Goal: Information Seeking & Learning: Check status

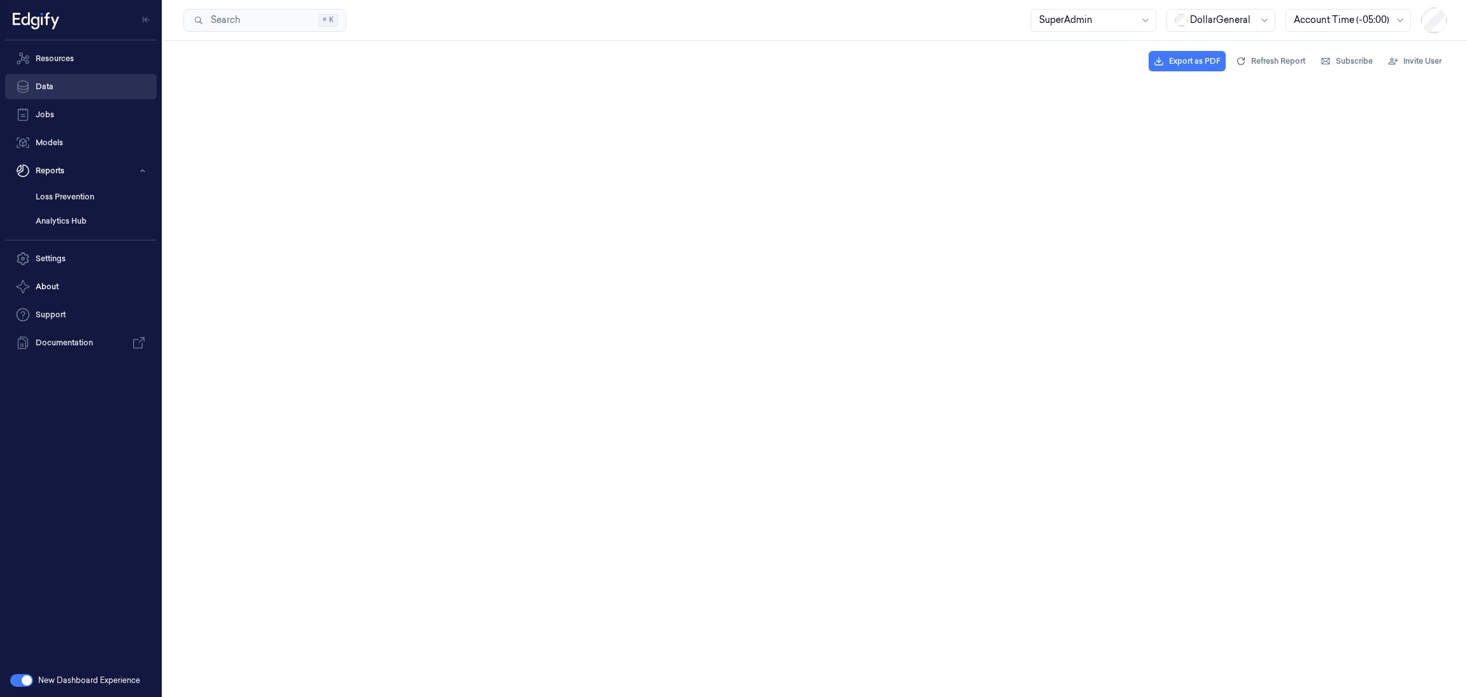
click at [68, 83] on link "Data" at bounding box center [81, 86] width 152 height 25
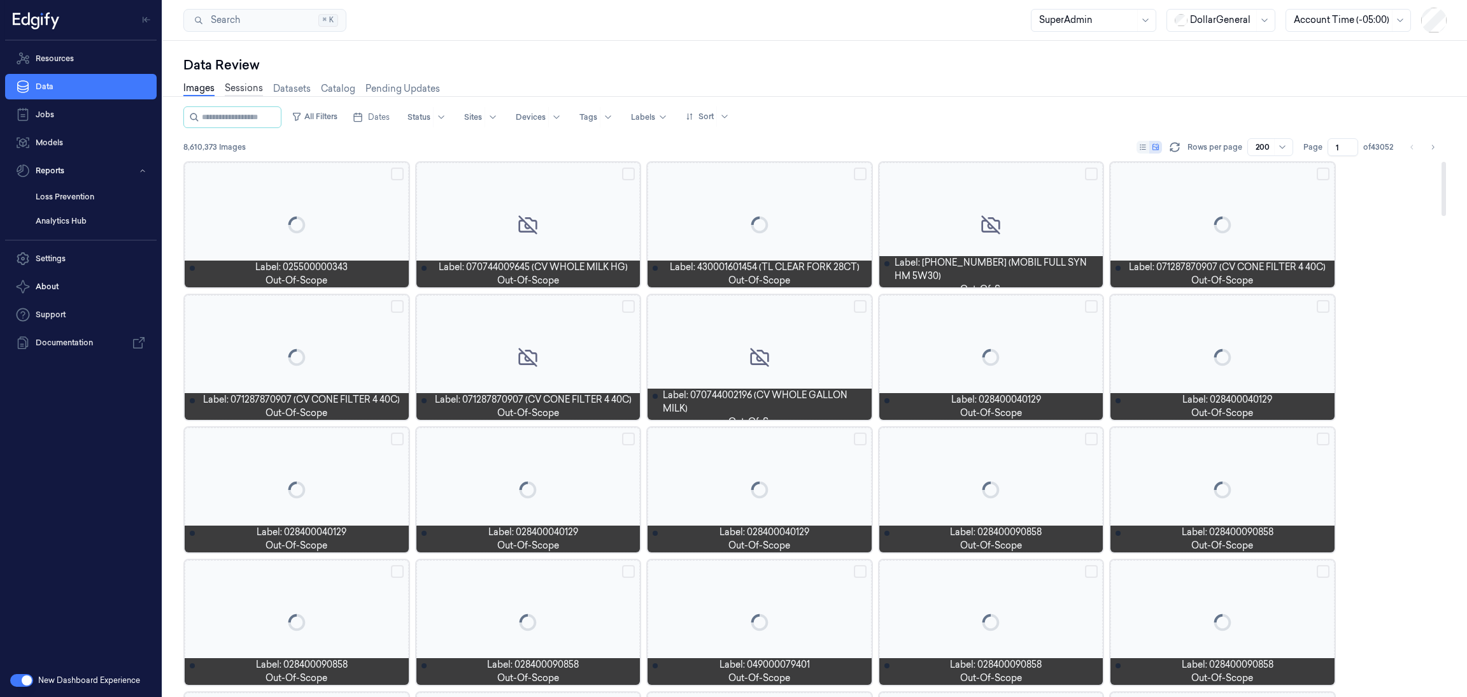
click at [239, 82] on link "Sessions" at bounding box center [244, 89] width 38 height 15
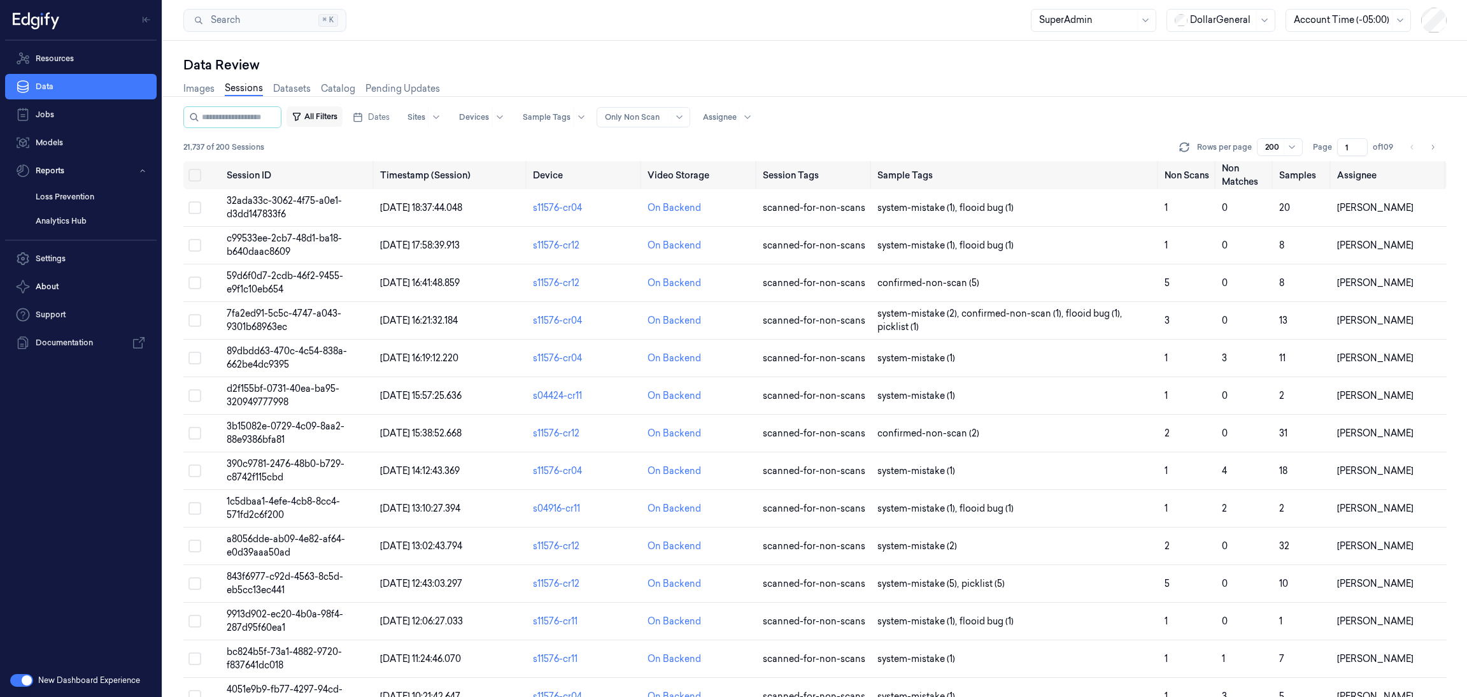
click at [330, 116] on button "All Filters" at bounding box center [315, 116] width 56 height 20
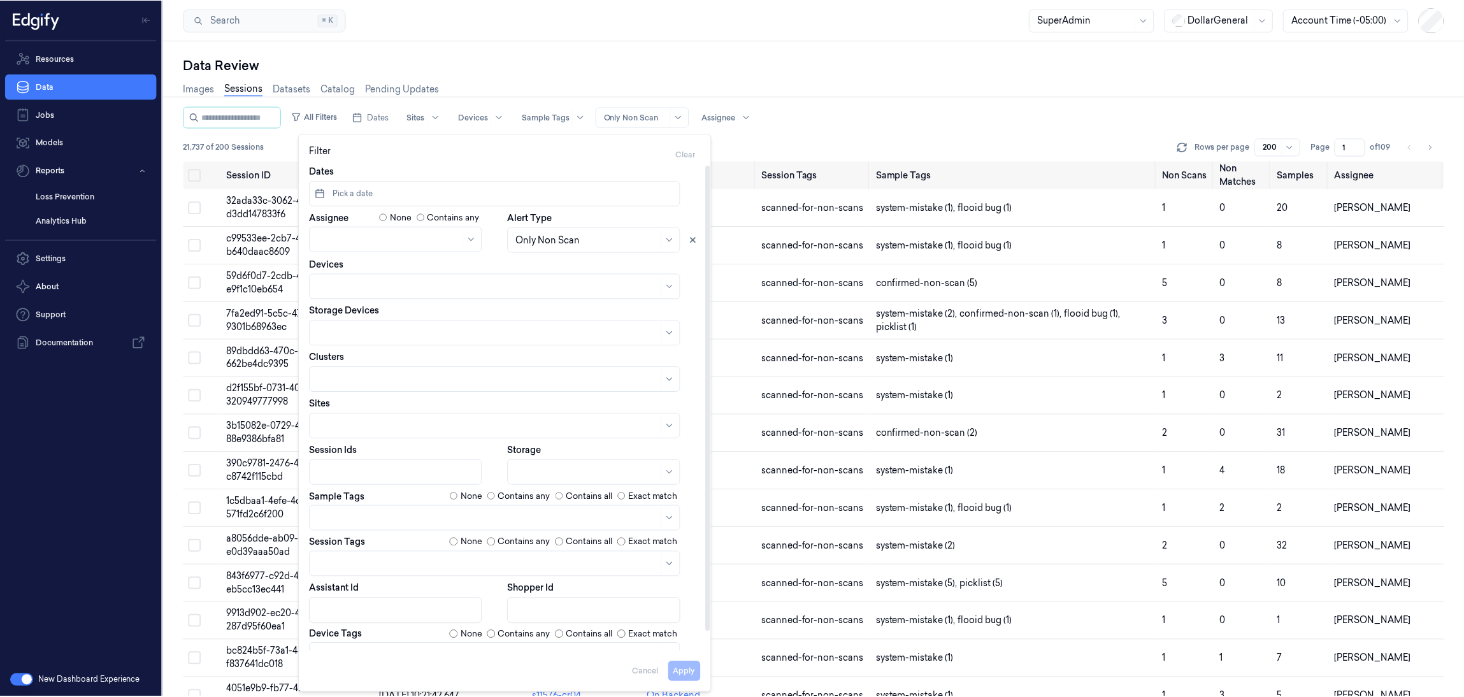
scroll to position [6, 0]
click at [415, 509] on div at bounding box center [489, 518] width 342 height 18
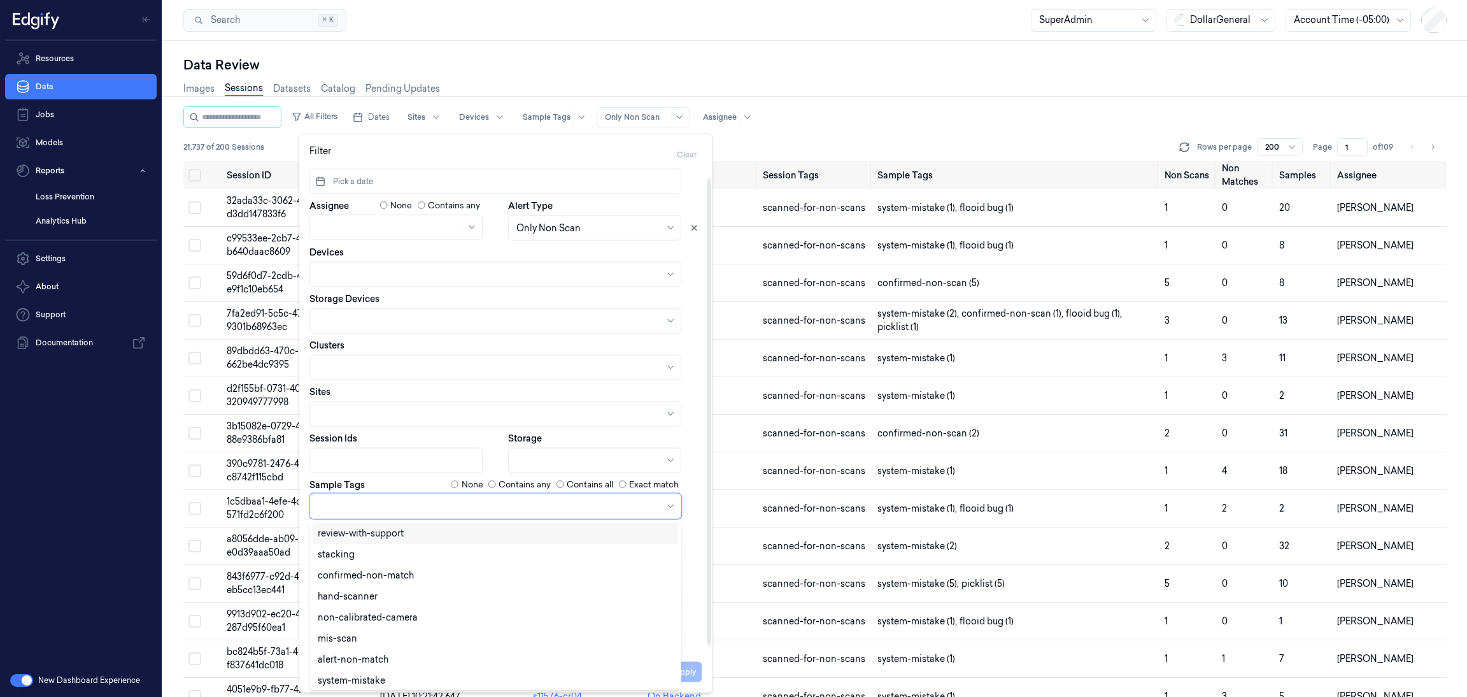
scroll to position [20, 0]
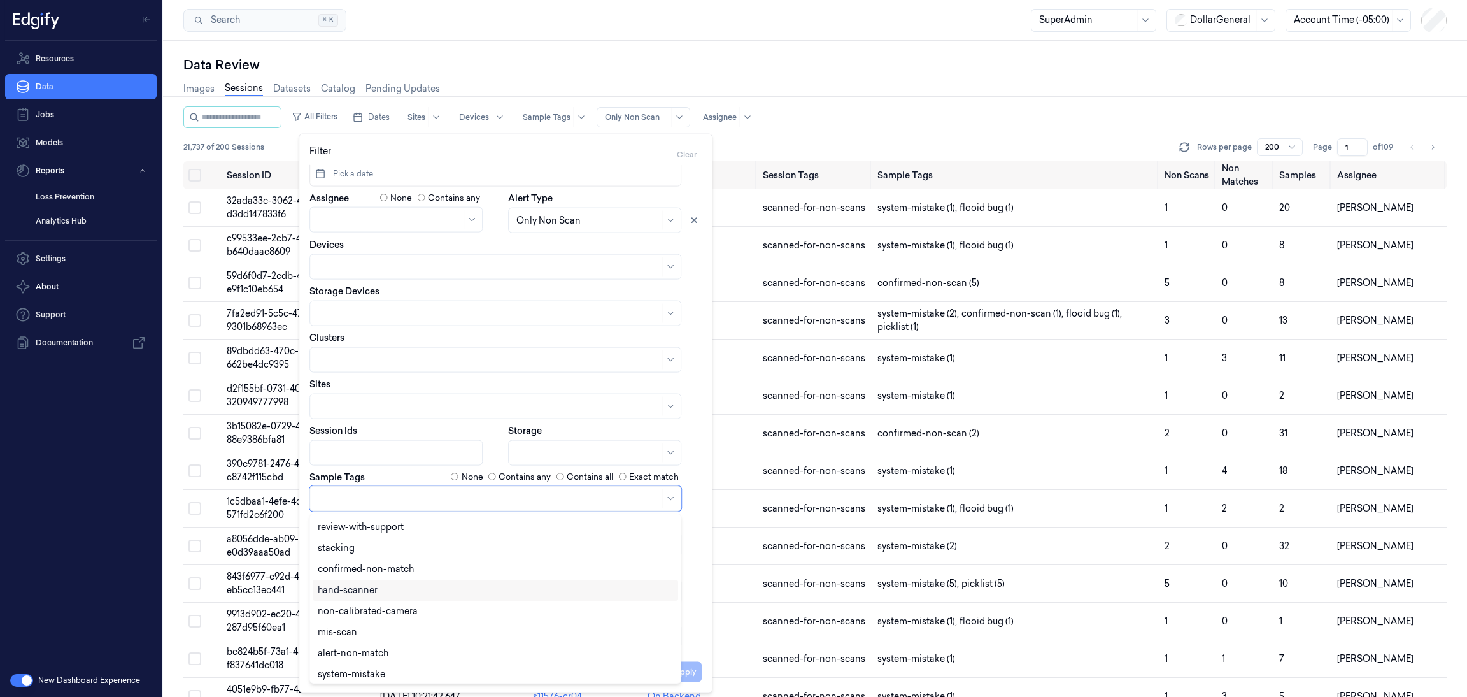
click at [418, 587] on div "hand-scanner" at bounding box center [495, 589] width 355 height 13
click at [380, 501] on icon "Remove ,hand-scanner" at bounding box center [380, 498] width 8 height 8
click at [376, 646] on div "Pick-list" at bounding box center [495, 648] width 355 height 13
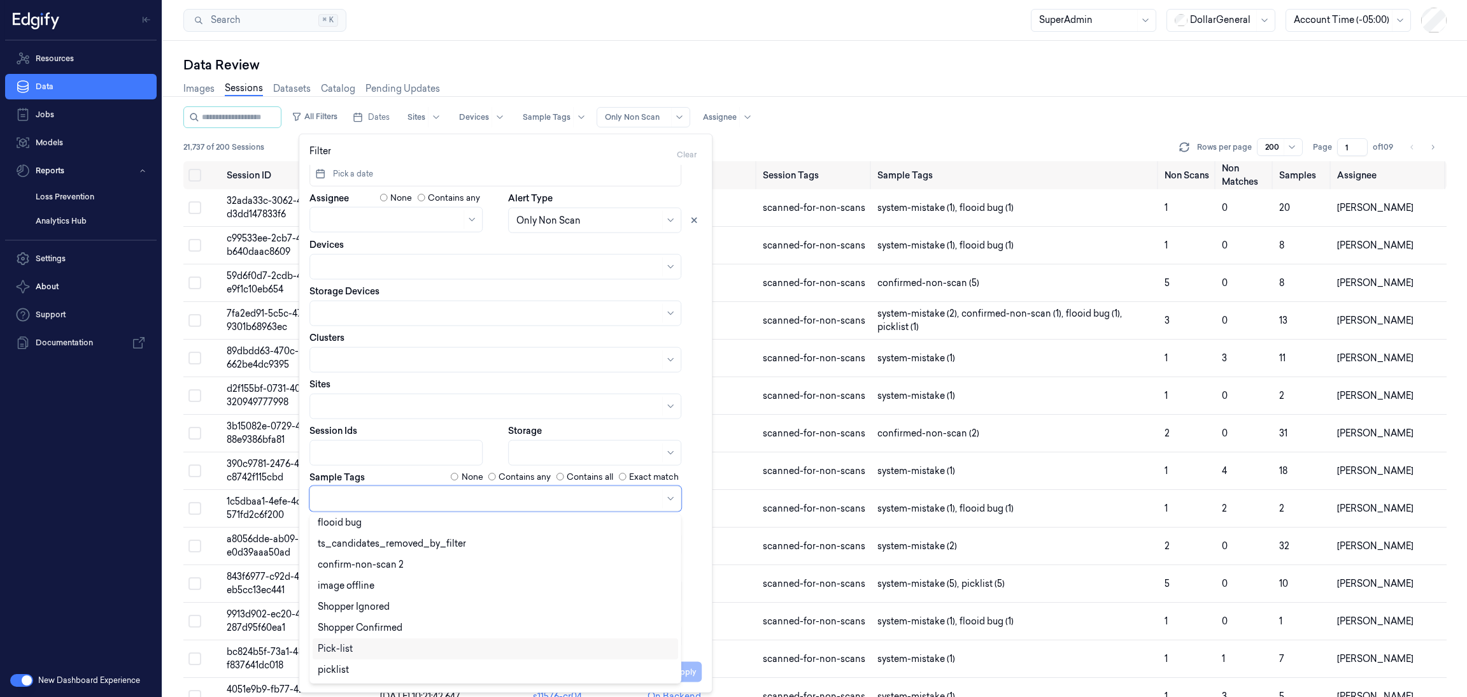
scroll to position [341, 0]
click at [690, 653] on div "Apply Cancel" at bounding box center [506, 667] width 392 height 31
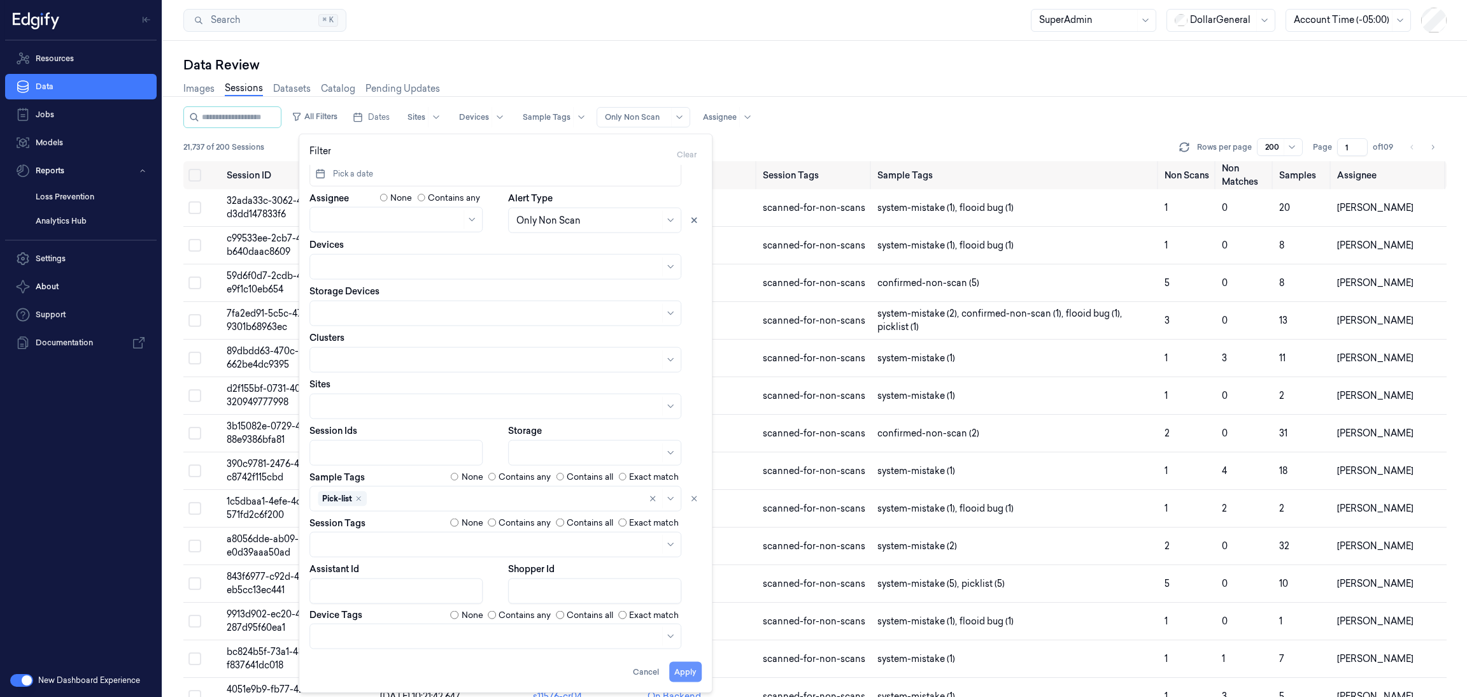
click at [687, 669] on button "Apply" at bounding box center [685, 672] width 32 height 20
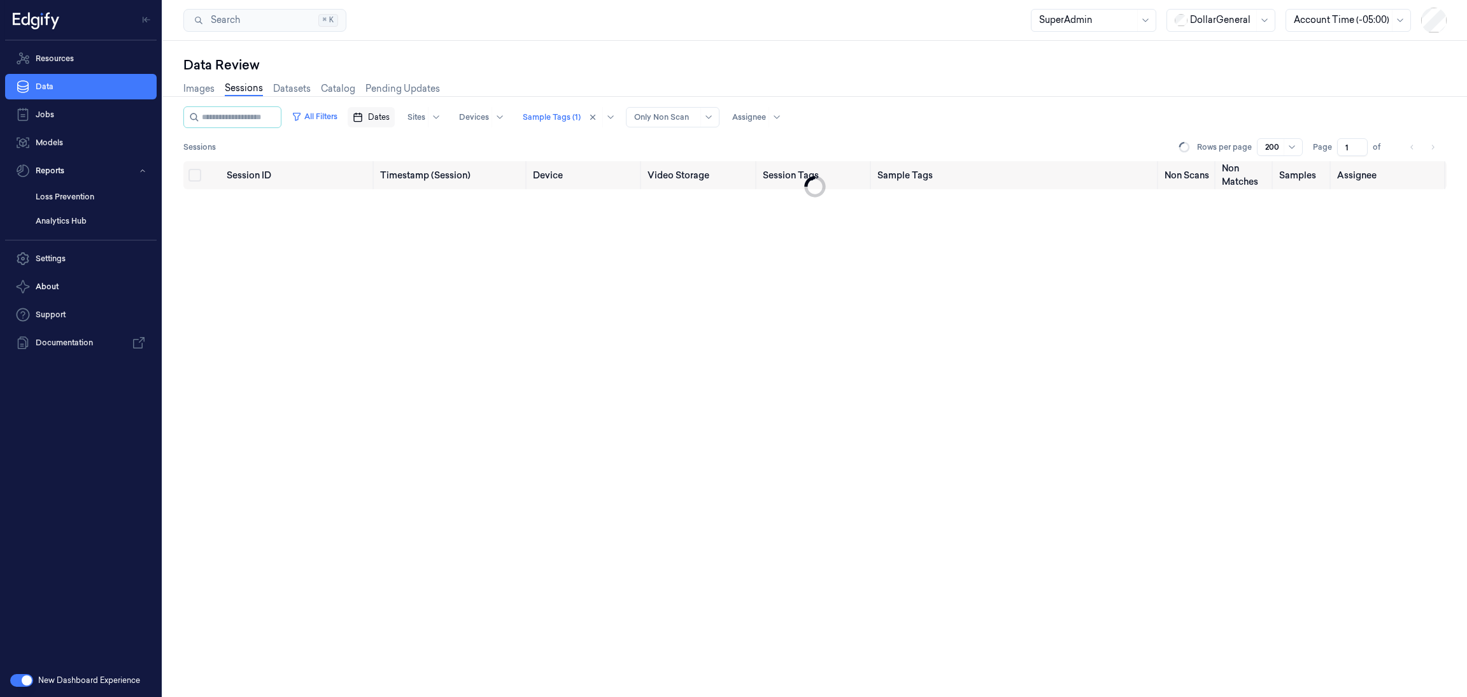
click at [377, 123] on button "Dates" at bounding box center [371, 117] width 47 height 20
click at [379, 144] on icon "Go to the Previous Month" at bounding box center [377, 146] width 3 height 5
click at [397, 195] on button "1" at bounding box center [399, 193] width 20 height 20
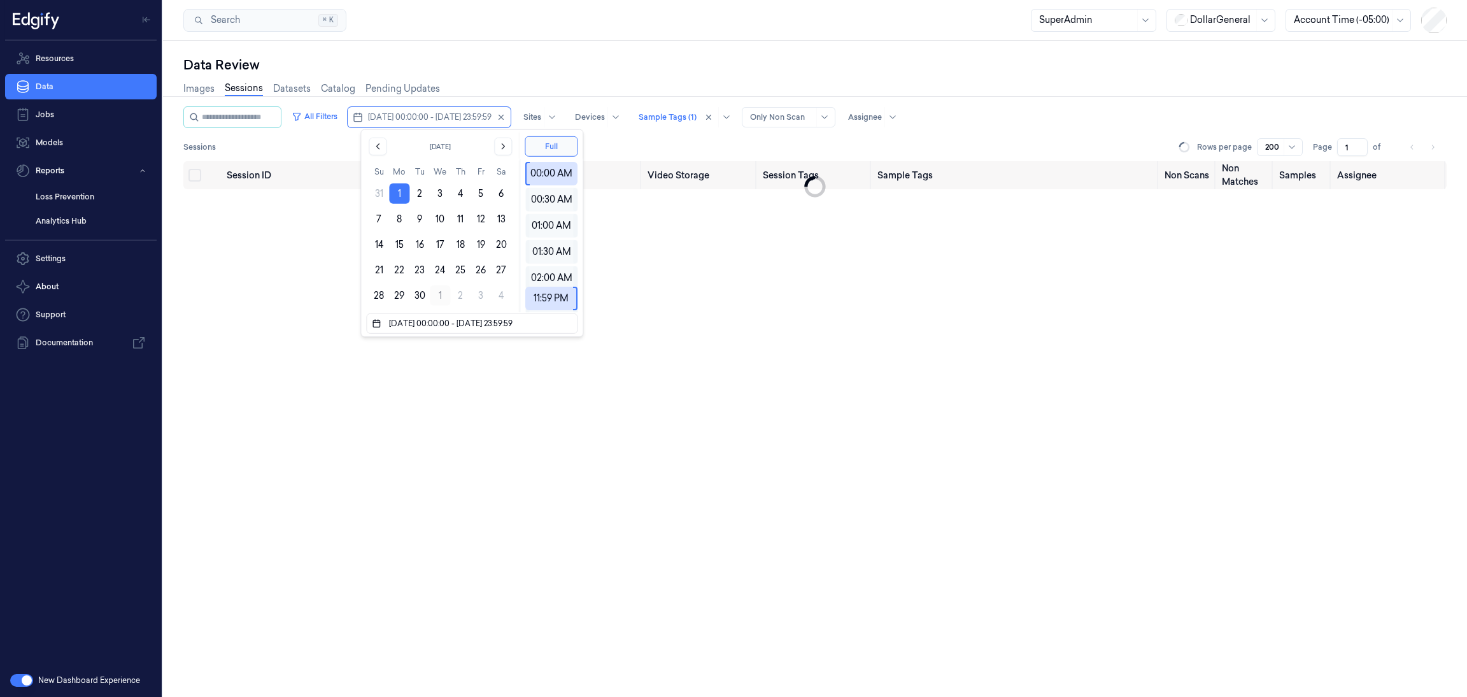
click at [431, 295] on button "1" at bounding box center [440, 295] width 20 height 20
type input "[DATE] 00:00:00 - [DATE] 23:59:59"
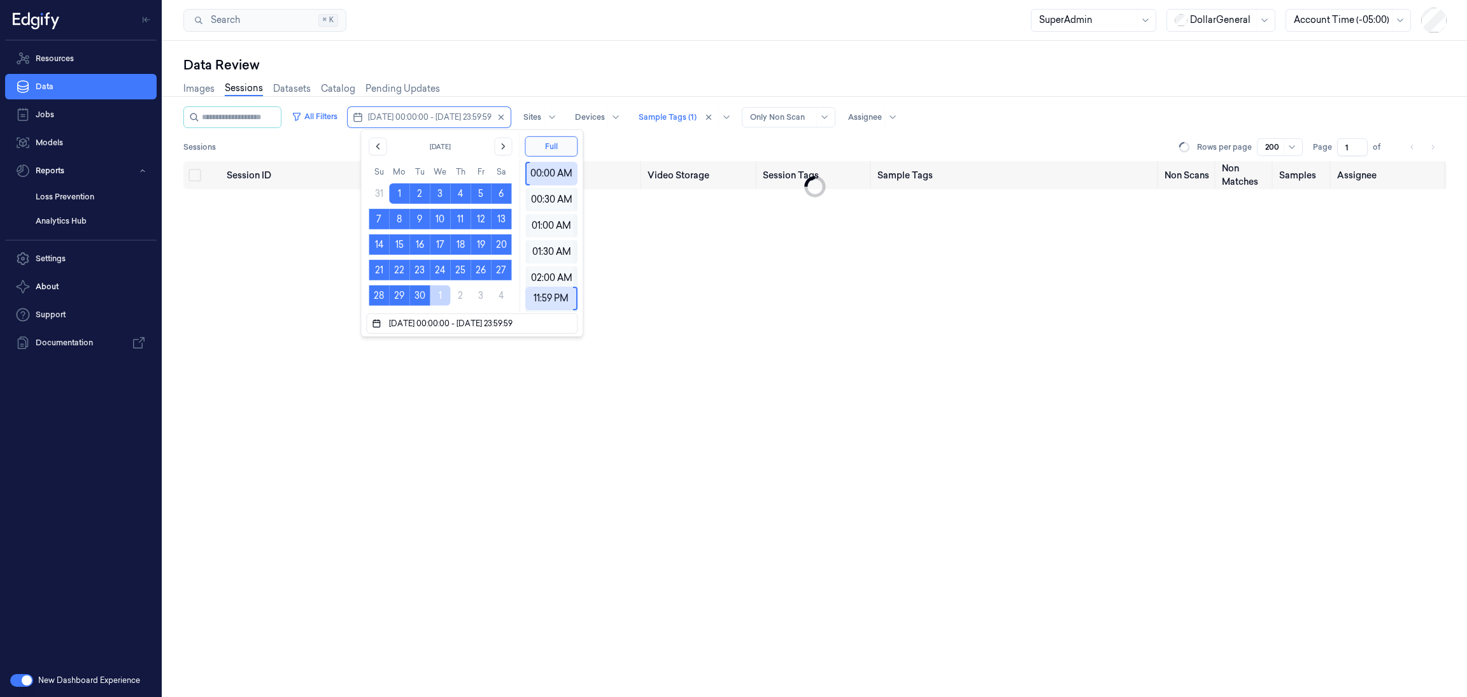
click at [655, 139] on div "Sessions Rows per page 200 Page 1 of" at bounding box center [815, 147] width 1264 height 18
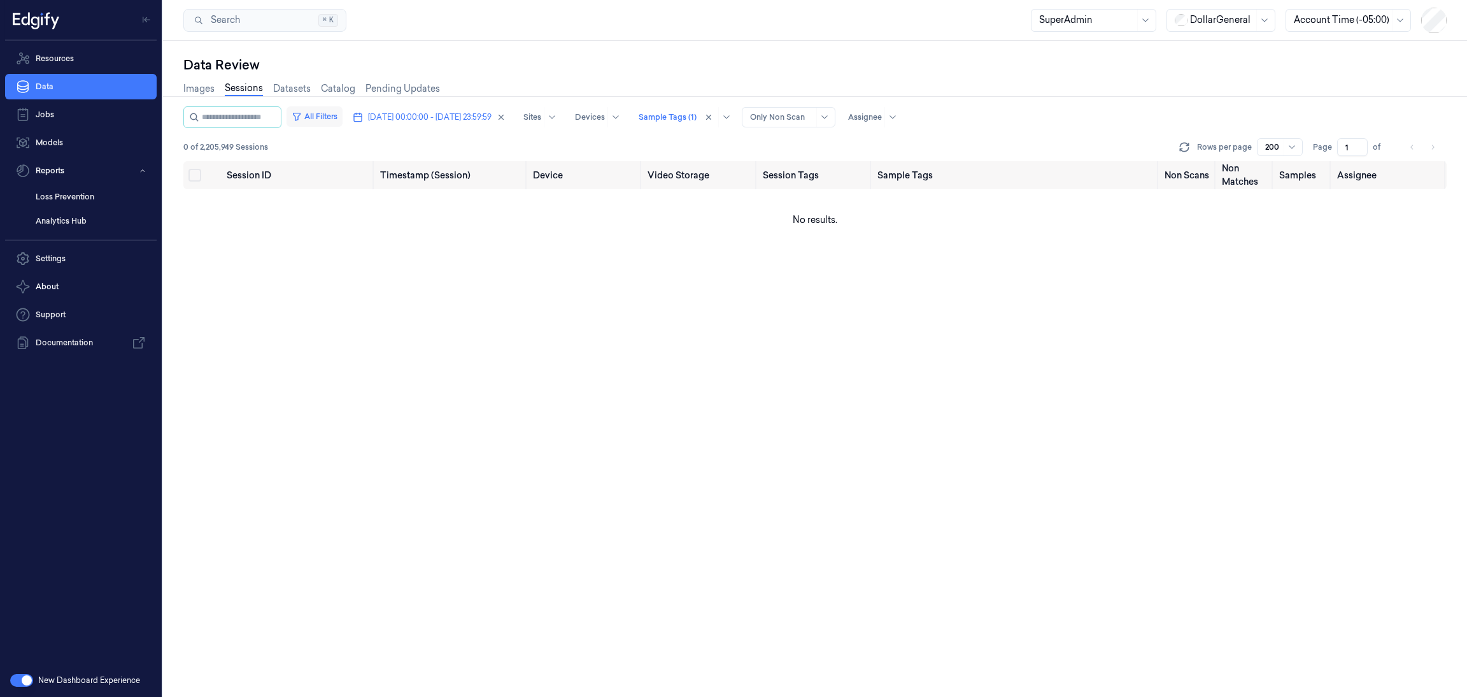
click at [330, 112] on button "All Filters" at bounding box center [315, 116] width 56 height 20
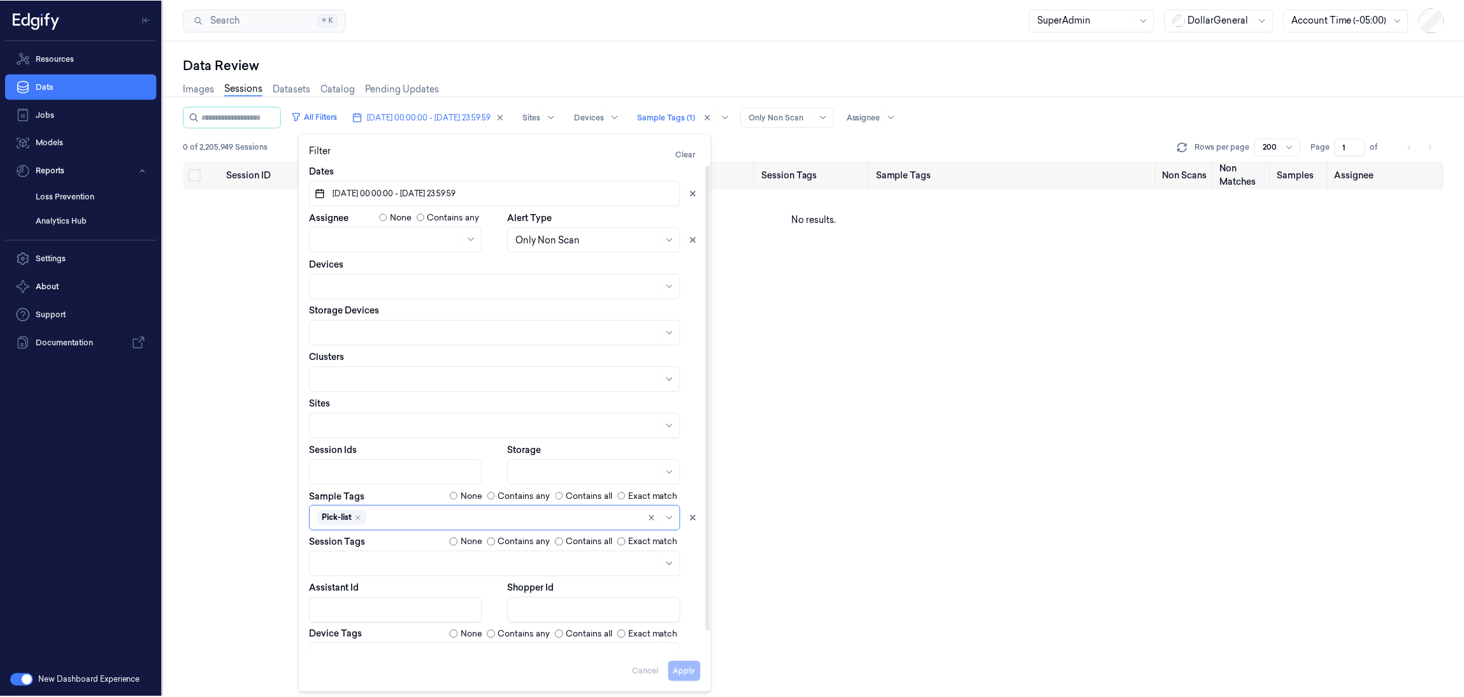
scroll to position [6, 0]
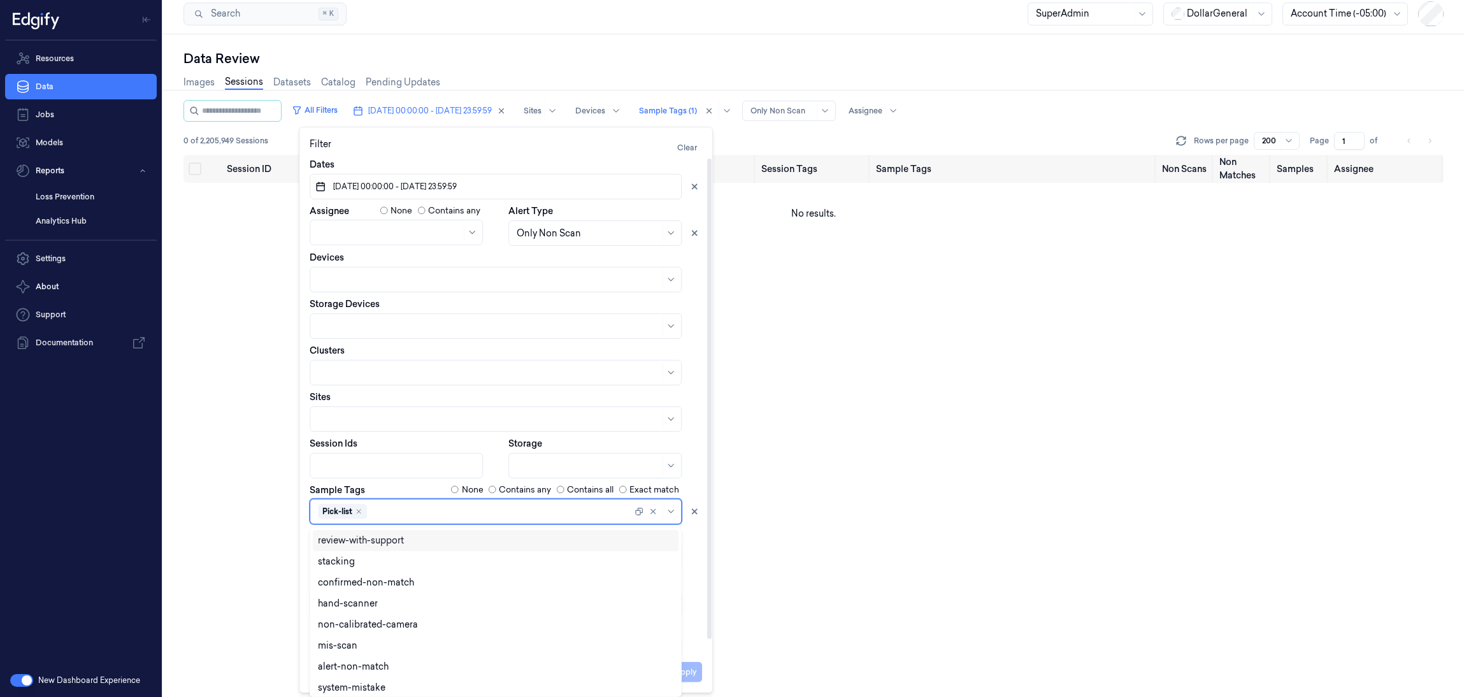
click at [503, 512] on div at bounding box center [500, 510] width 262 height 13
click at [358, 509] on icon "Remove ,Pick-list" at bounding box center [359, 512] width 8 height 8
click at [359, 678] on div "picklist" at bounding box center [495, 682] width 355 height 13
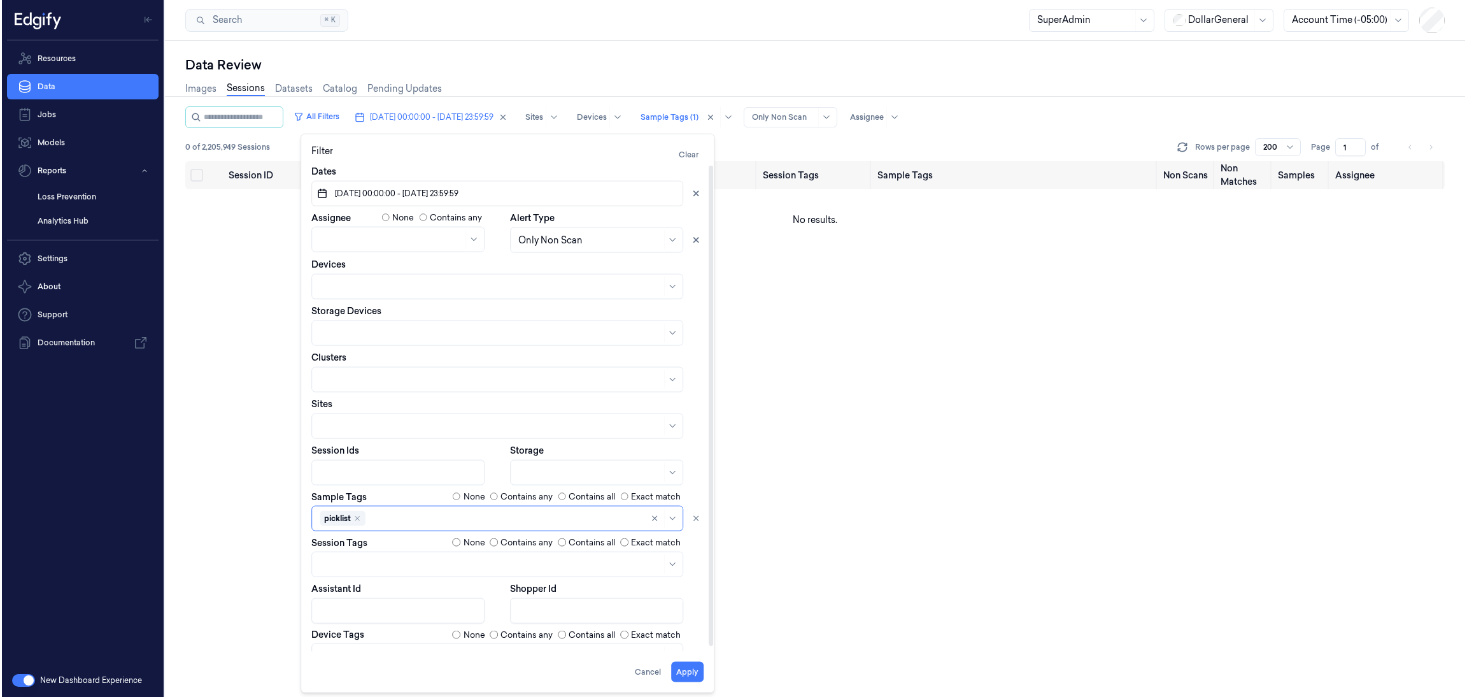
scroll to position [0, 0]
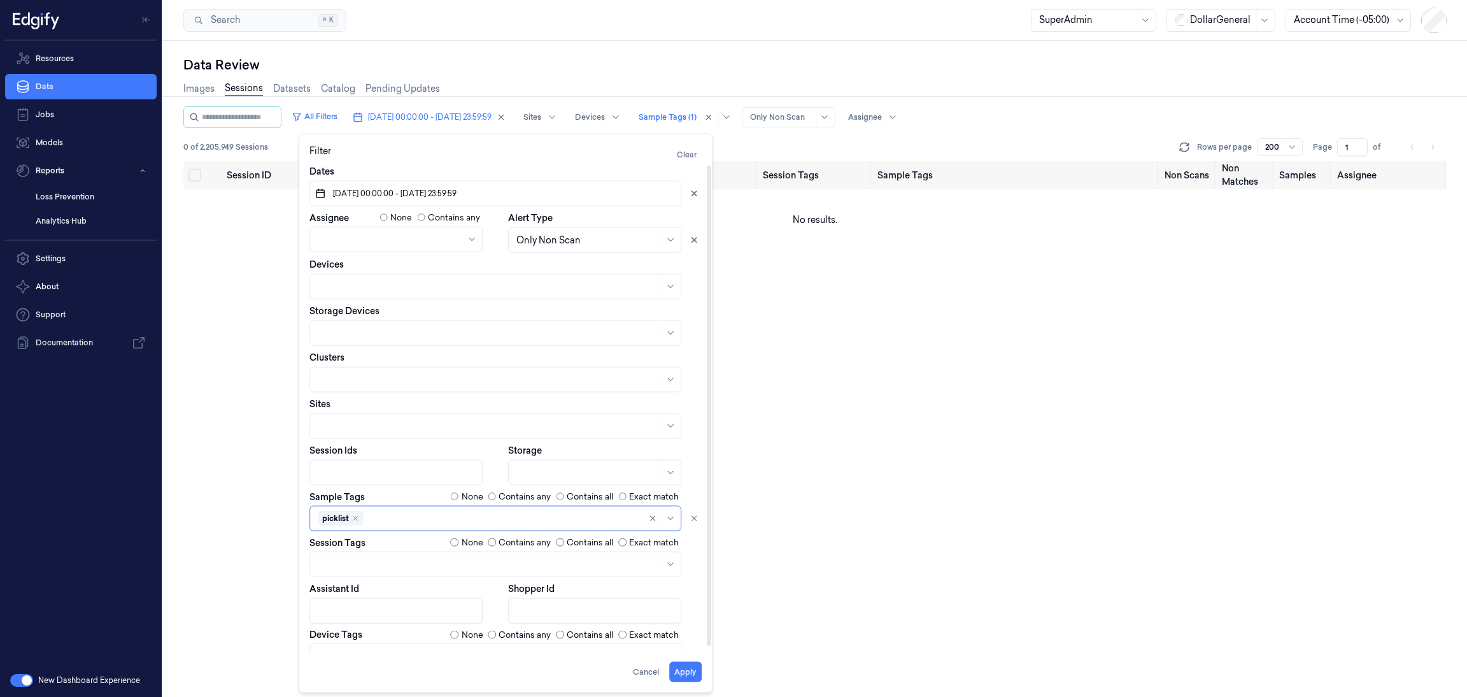
click at [702, 598] on div "Dates [DATE] 00:00:00 - [DATE] 23:59:59 Assignee None Contains any Alert Type O…" at bounding box center [505, 408] width 413 height 487
click at [685, 662] on button "Apply" at bounding box center [685, 672] width 32 height 20
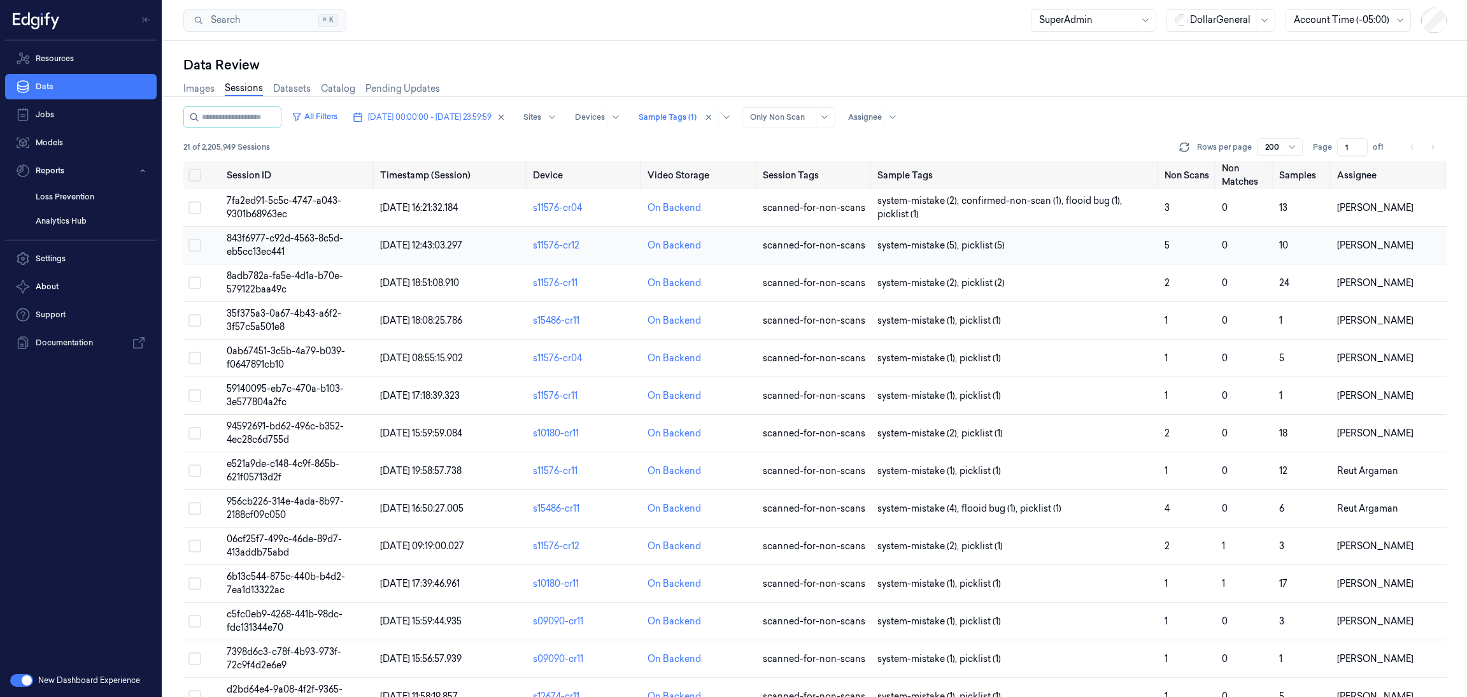
scroll to position [10, 0]
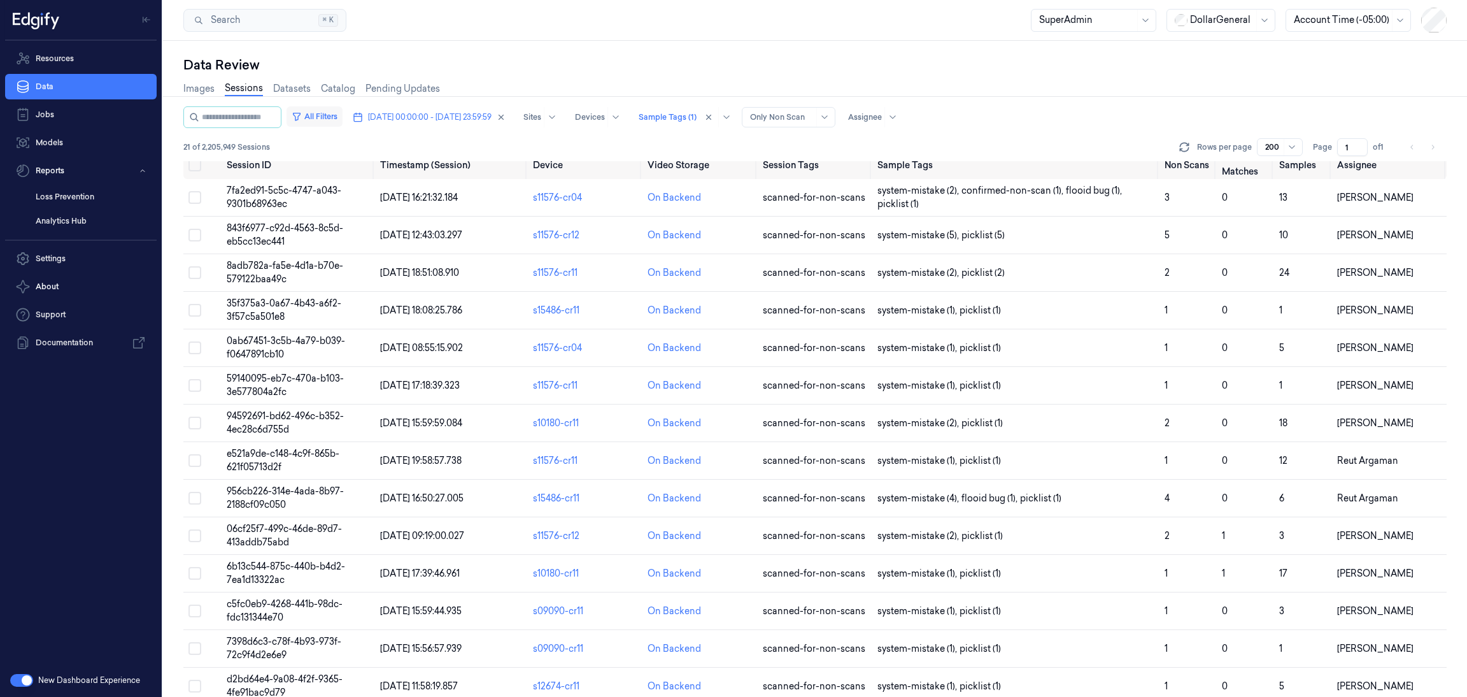
click at [320, 109] on button "All Filters" at bounding box center [315, 116] width 56 height 20
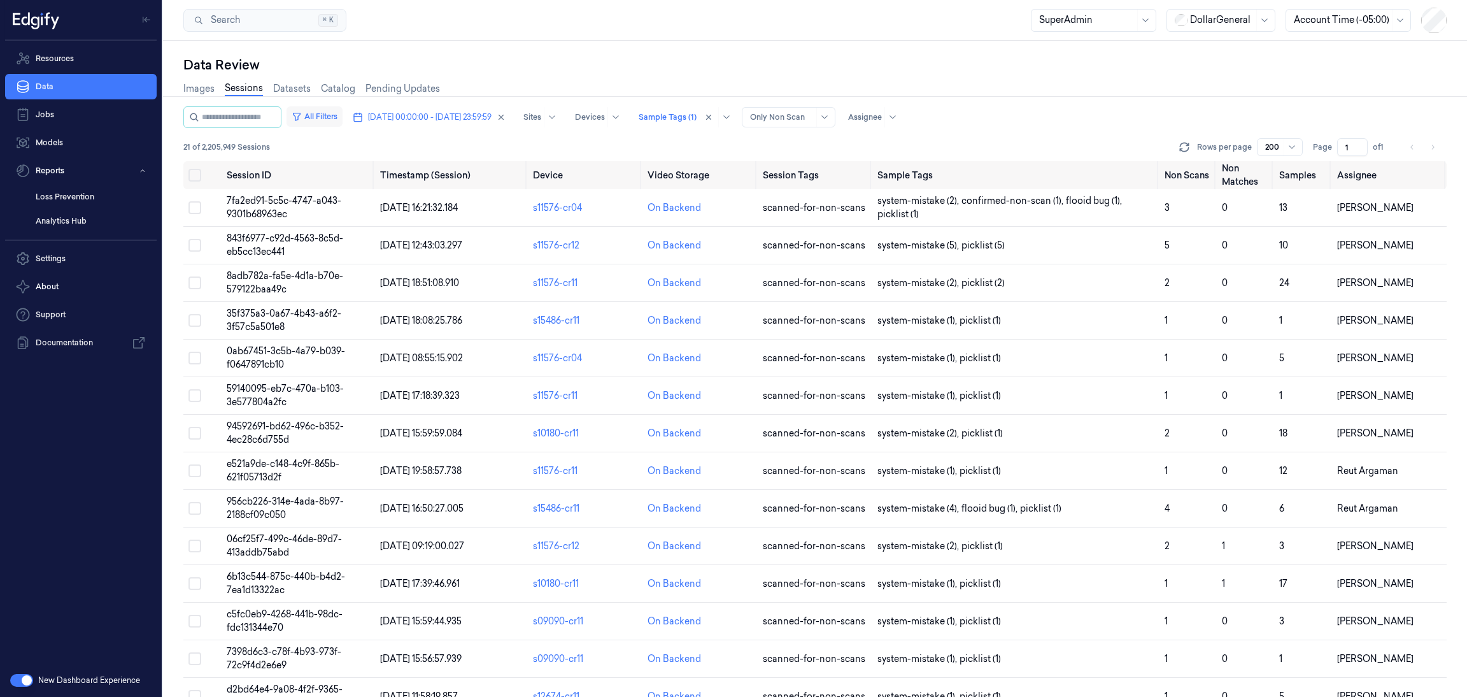
click at [325, 114] on button "All Filters" at bounding box center [315, 116] width 56 height 20
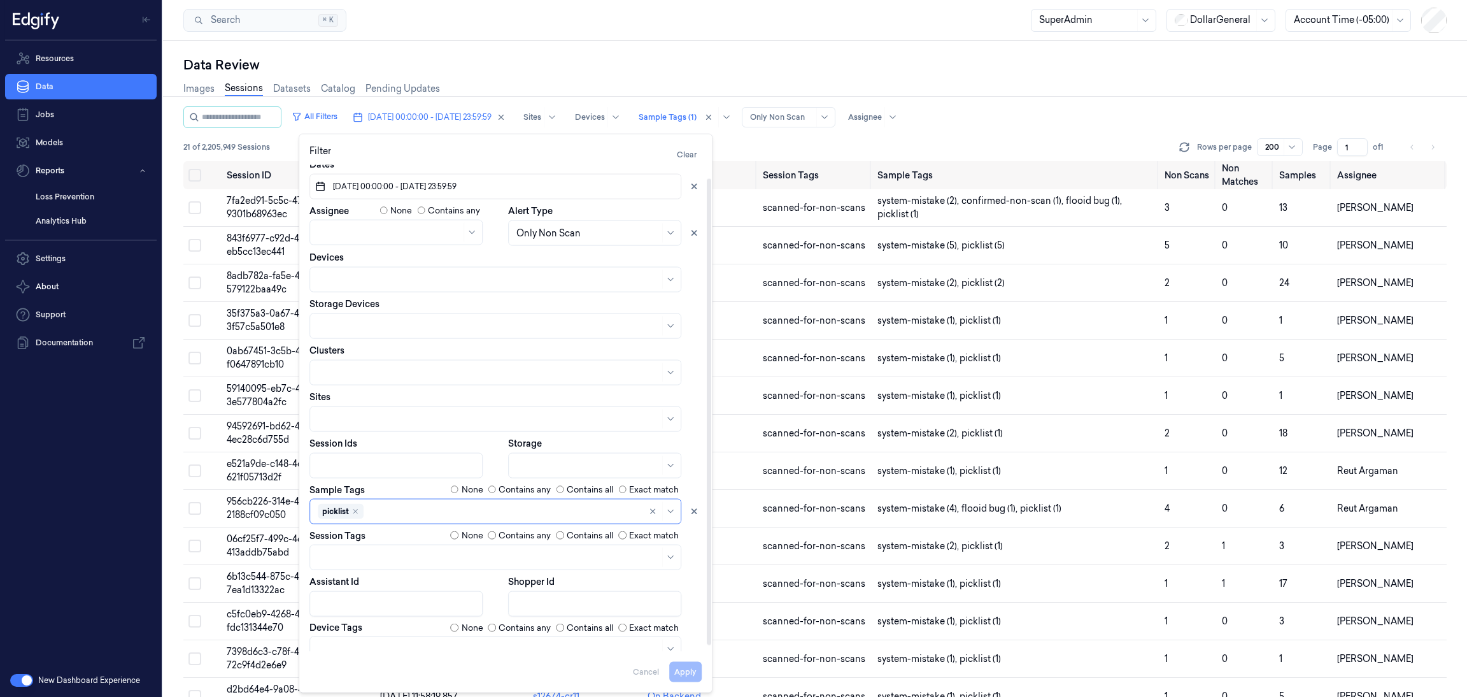
scroll to position [20, 0]
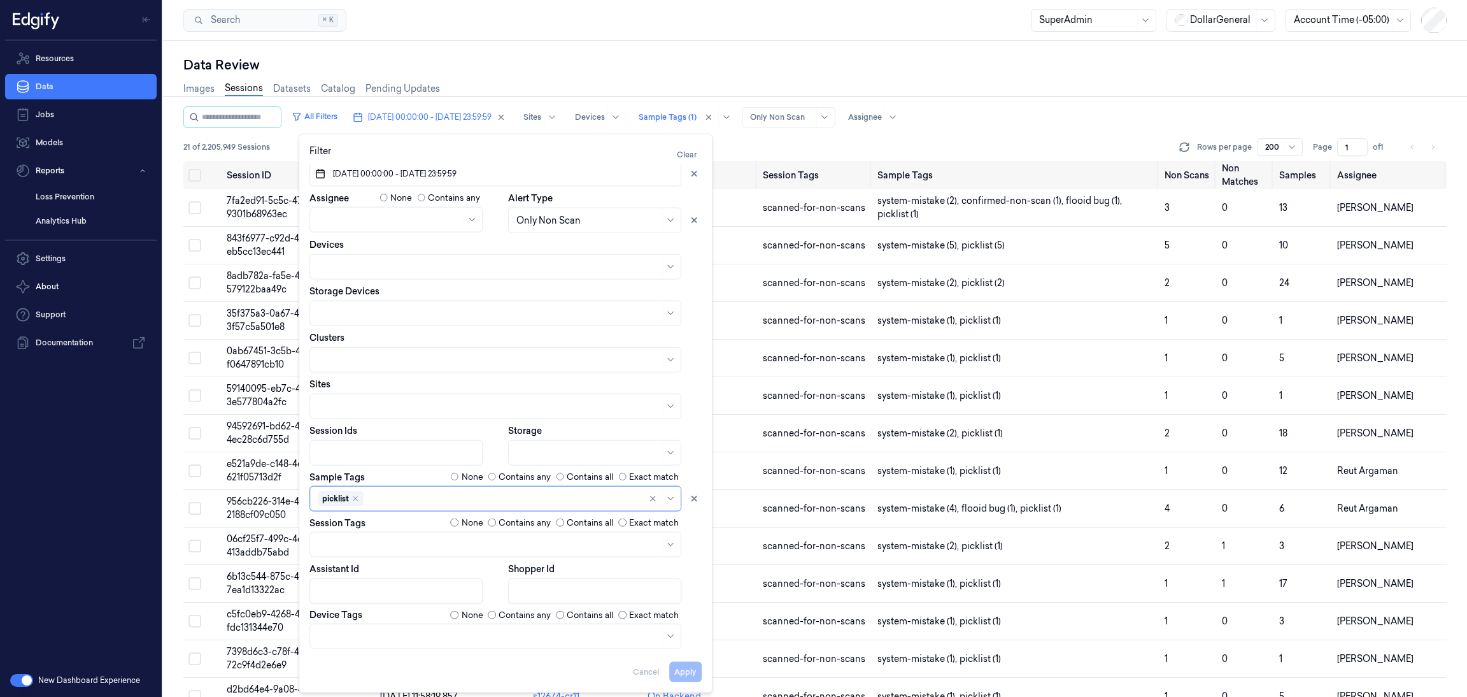
click at [759, 135] on div "All Filters [DATE] 00:00:00 - [DATE] 23:59:59 Sites Devices Sample Tags (1) Ale…" at bounding box center [815, 133] width 1264 height 55
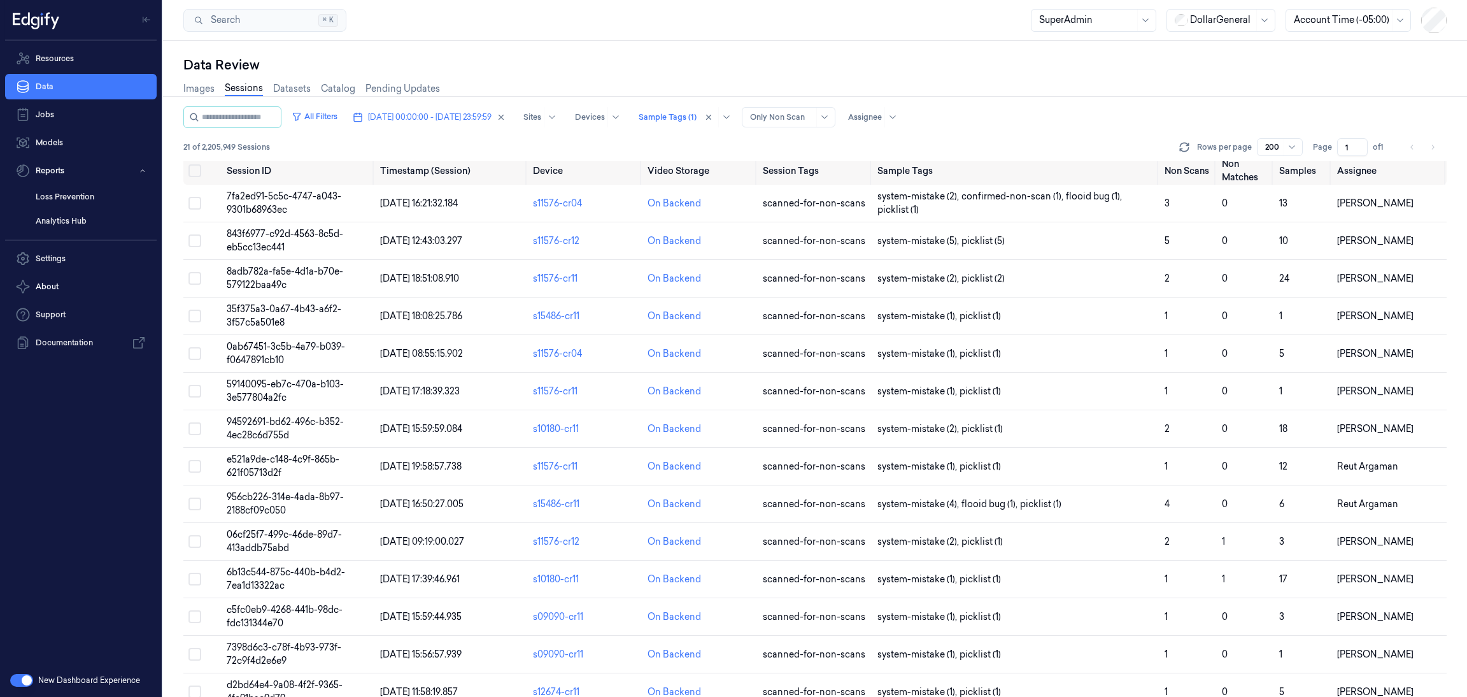
scroll to position [0, 0]
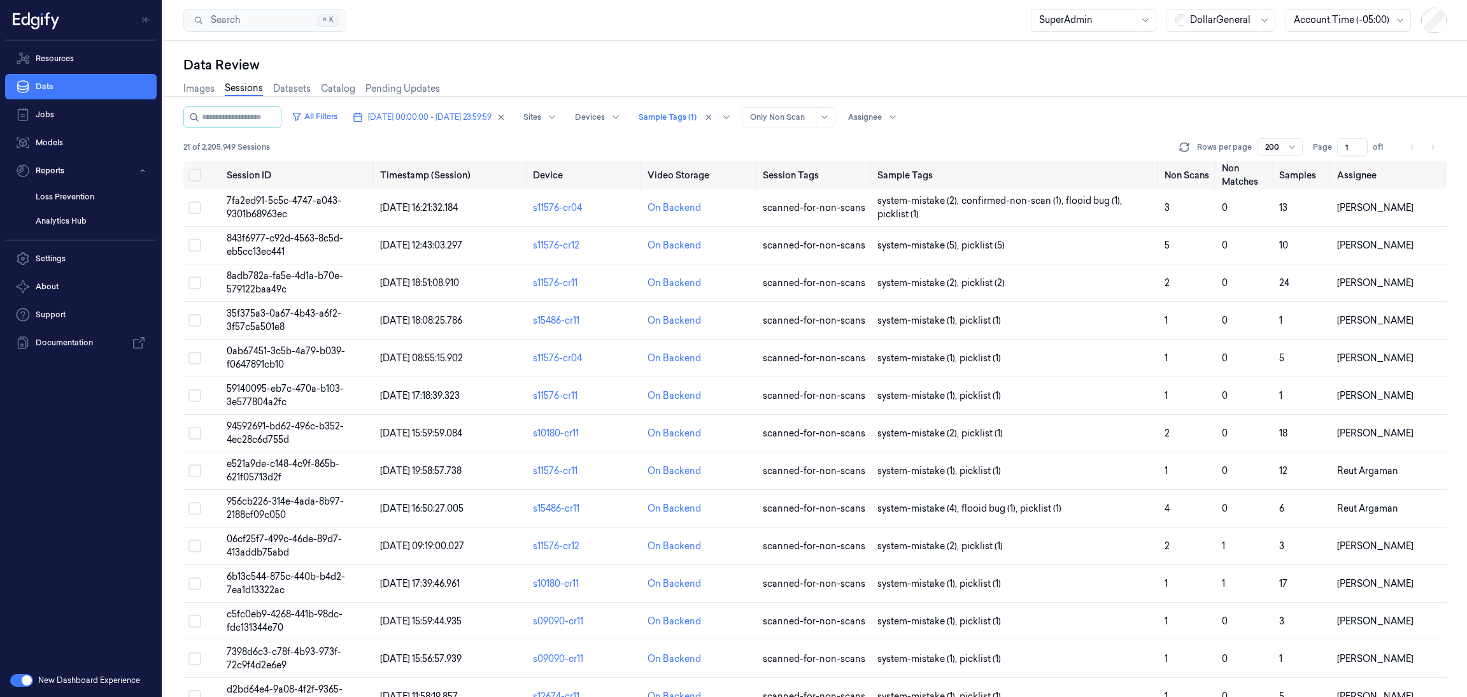
click at [328, 105] on div "Images Sessions Datasets Catalog Pending Updates" at bounding box center [311, 90] width 257 height 32
click at [330, 119] on button "All Filters" at bounding box center [315, 116] width 56 height 20
click at [345, 128] on div "All Filters [DATE] 00:00:00 - [DATE] 23:59:59 Sites Devices Sample Tags (1) Ale…" at bounding box center [815, 133] width 1264 height 55
click at [338, 122] on button "All Filters" at bounding box center [315, 116] width 56 height 20
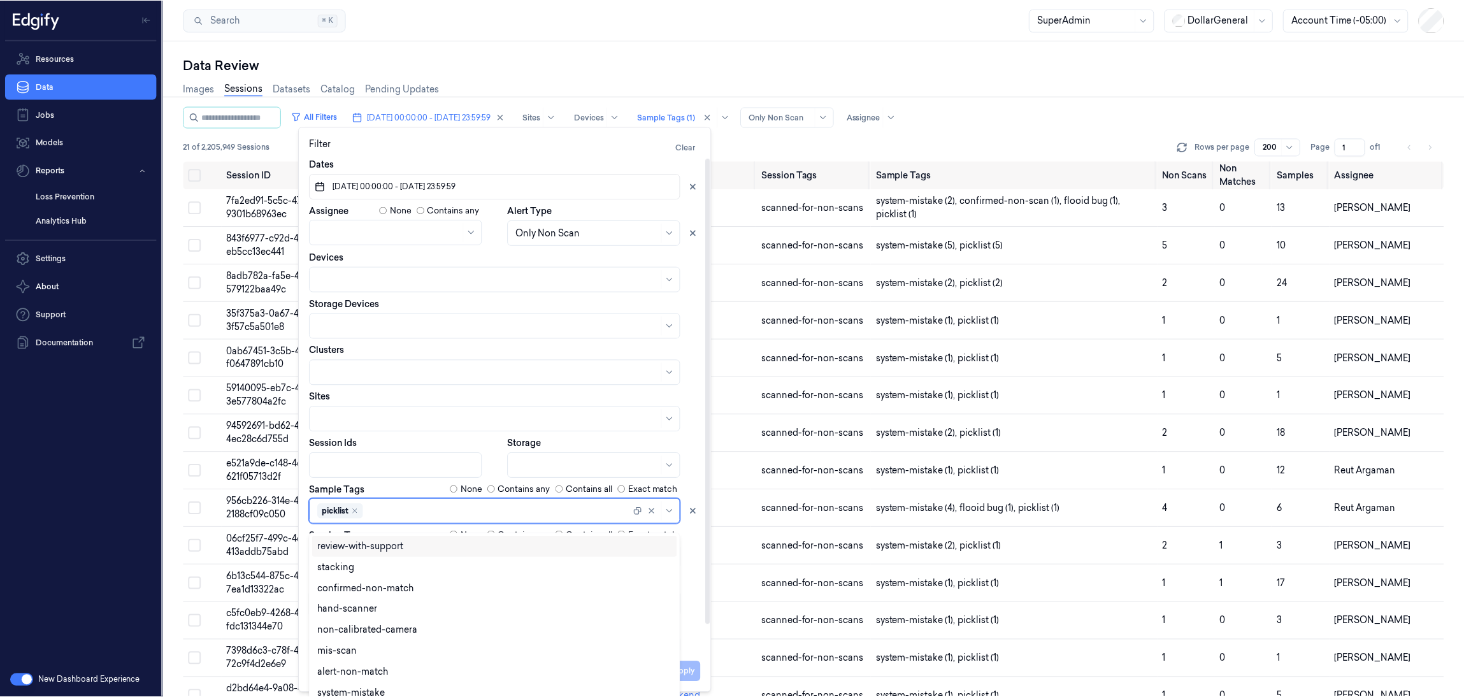
scroll to position [6, 0]
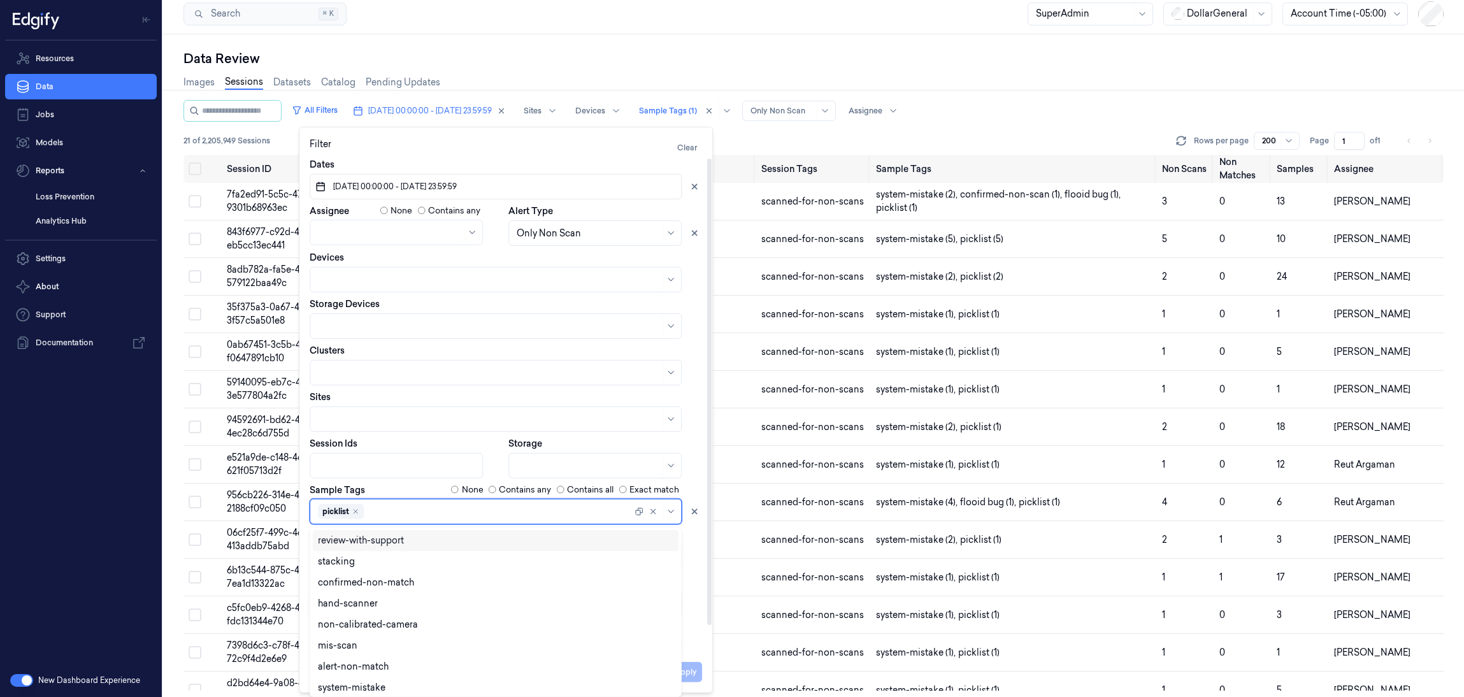
click at [424, 518] on div "picklist" at bounding box center [475, 511] width 314 height 18
click at [418, 608] on div "hand-scanner" at bounding box center [495, 603] width 355 height 13
click at [355, 509] on icon "Remove ,picklist" at bounding box center [355, 511] width 4 height 4
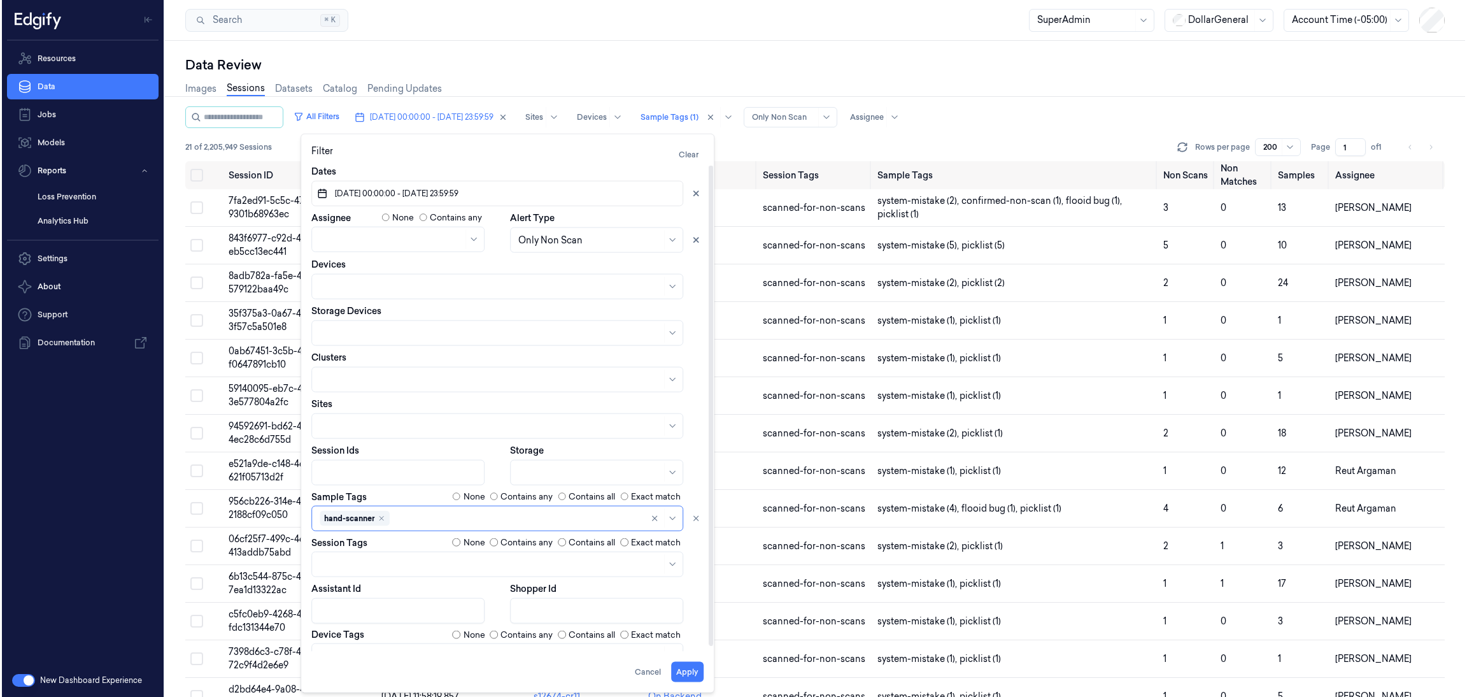
scroll to position [0, 0]
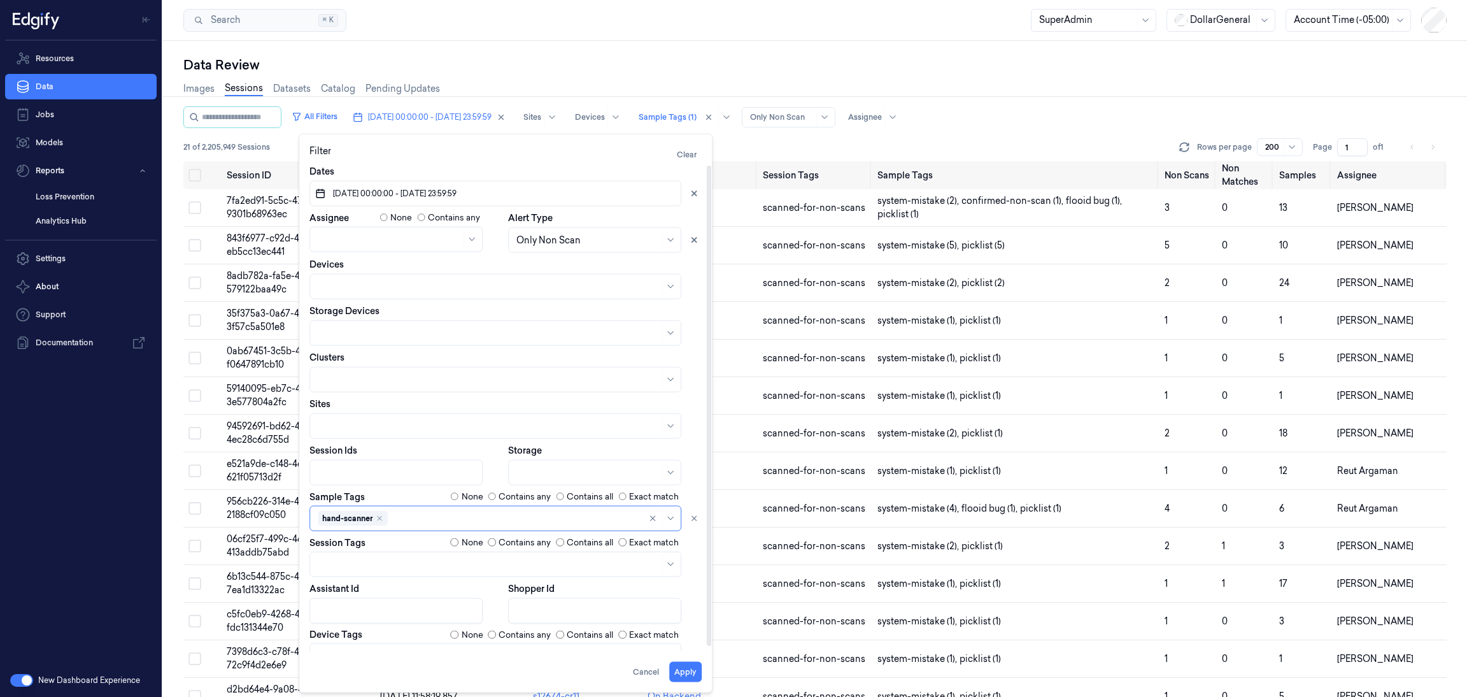
click at [689, 628] on div "None Contains any Contains all Exact match" at bounding box center [577, 634] width 252 height 13
click at [685, 669] on button "Apply" at bounding box center [685, 672] width 32 height 20
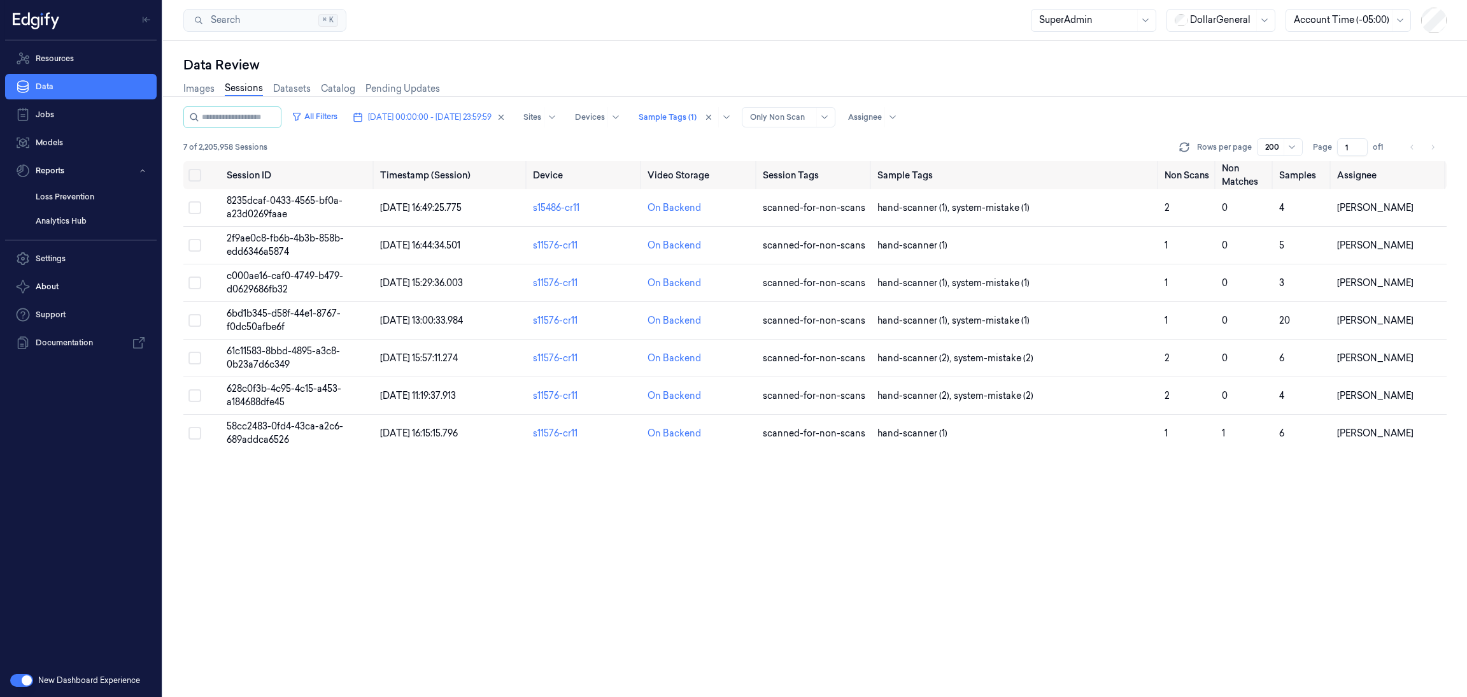
click at [794, 528] on div "Session ID Timestamp (Session) Device Video Storage Session Tags Sample Tags No…" at bounding box center [815, 429] width 1264 height 536
click at [343, 113] on button "All Filters" at bounding box center [315, 116] width 56 height 20
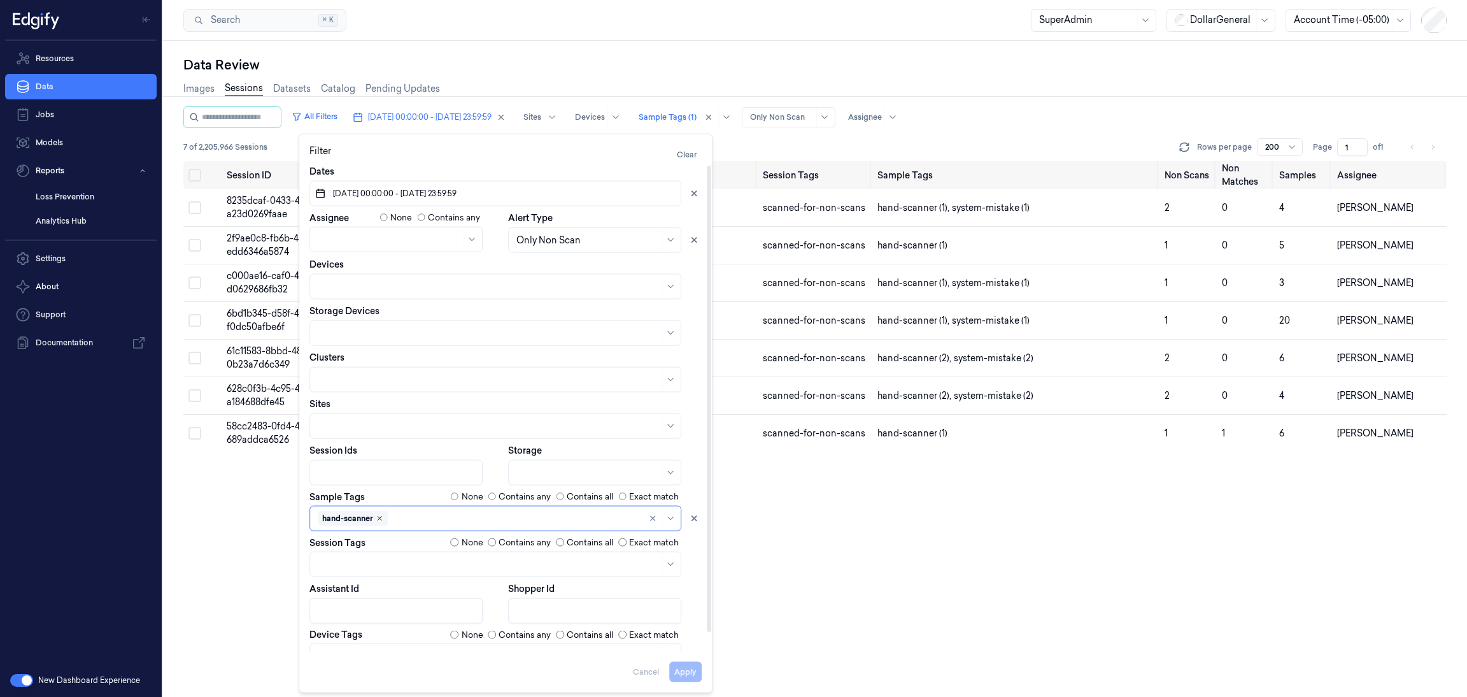
click at [380, 514] on icon "Remove ,hand-scanner" at bounding box center [380, 518] width 8 height 8
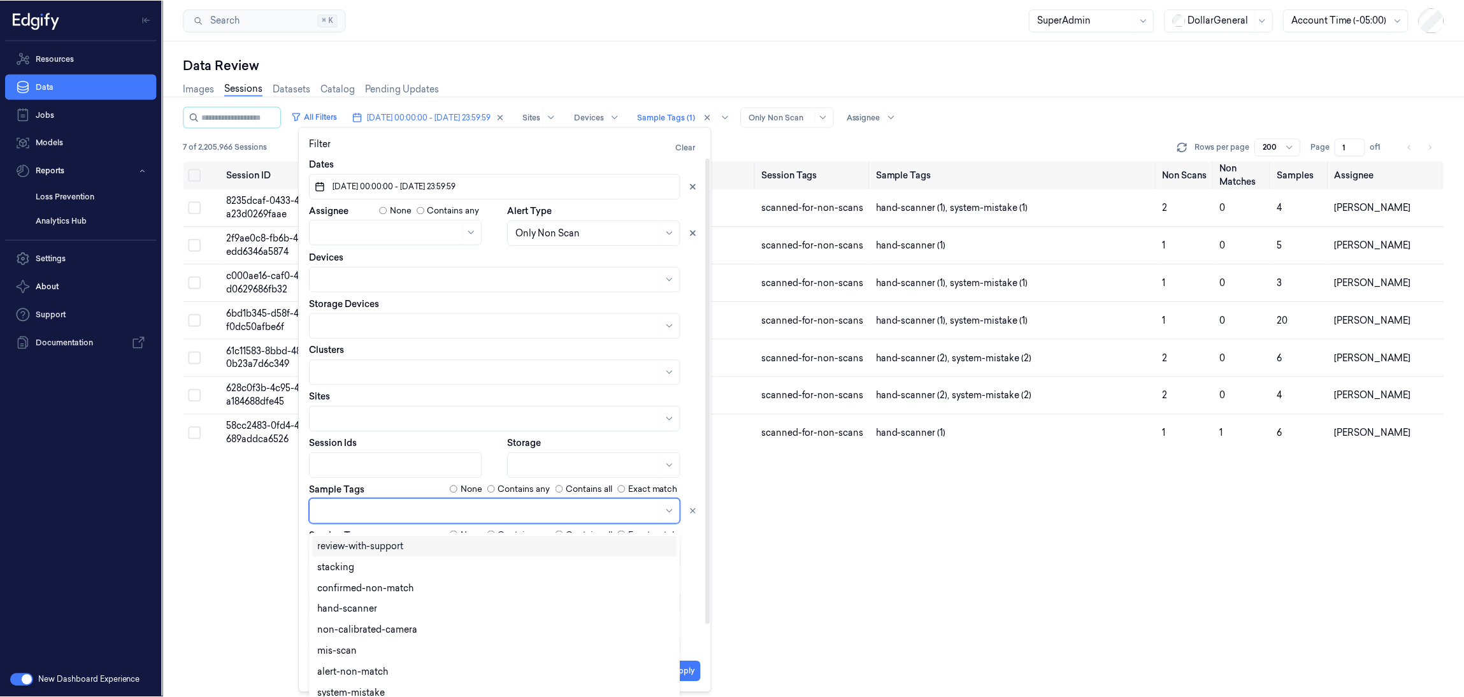
scroll to position [6, 0]
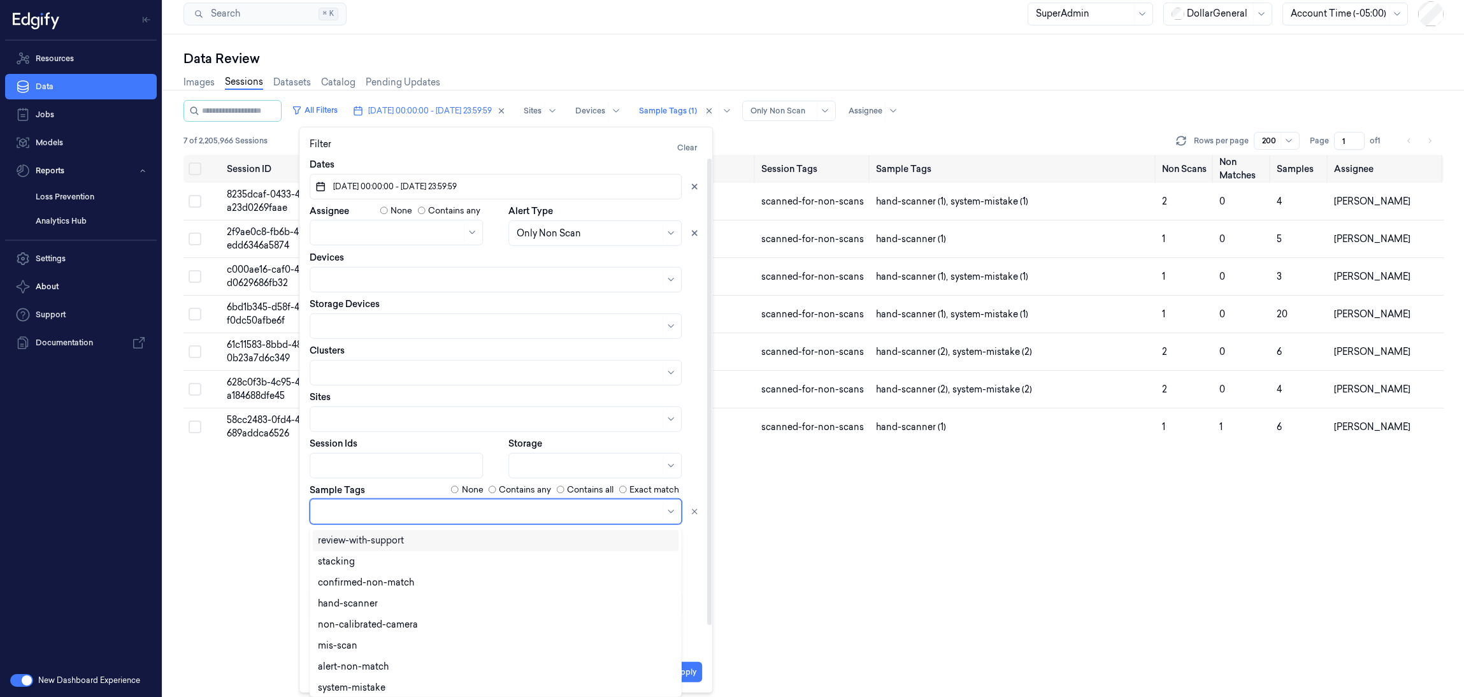
click at [380, 514] on div at bounding box center [489, 510] width 342 height 13
click at [518, 684] on div "picklist" at bounding box center [495, 682] width 355 height 13
click at [698, 616] on div "Dates [DATE] 00:00:00 - [DATE] 23:59:59 Assignee None Contains any Alert Type O…" at bounding box center [506, 410] width 392 height 504
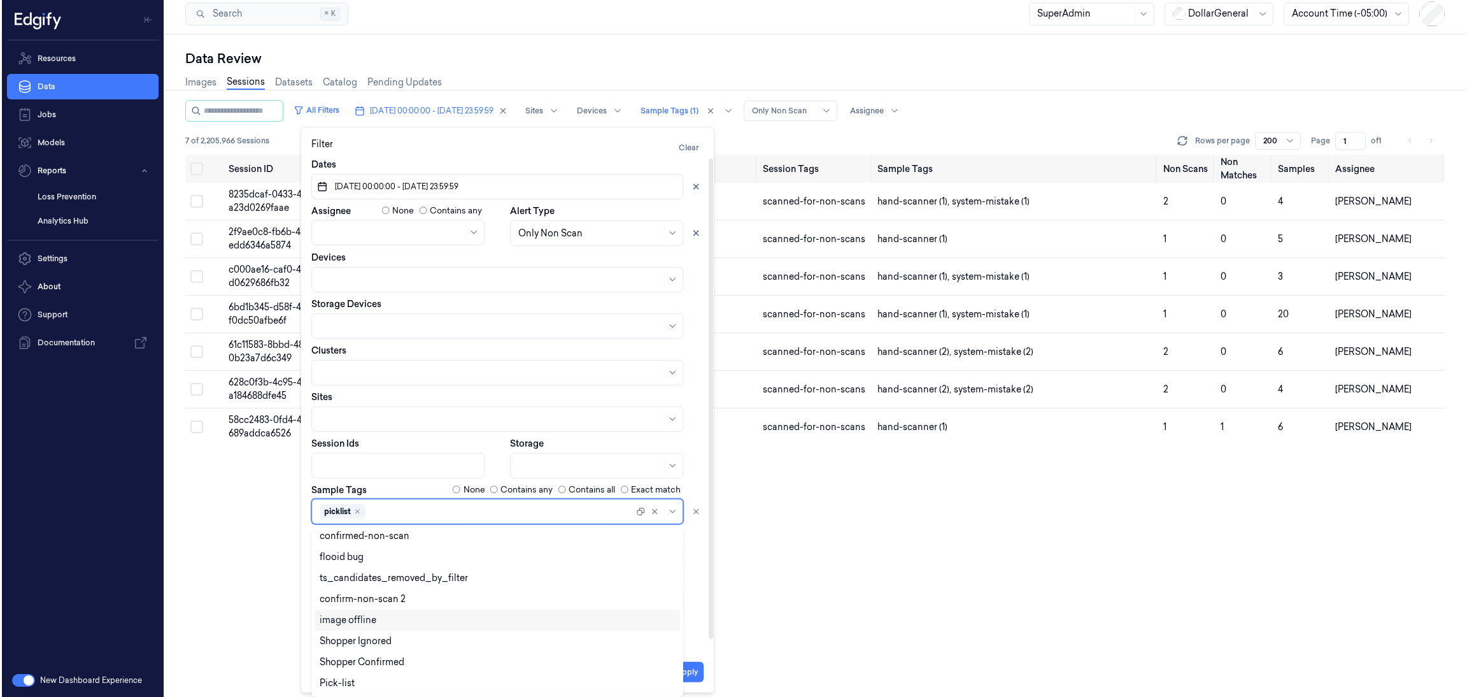
scroll to position [0, 0]
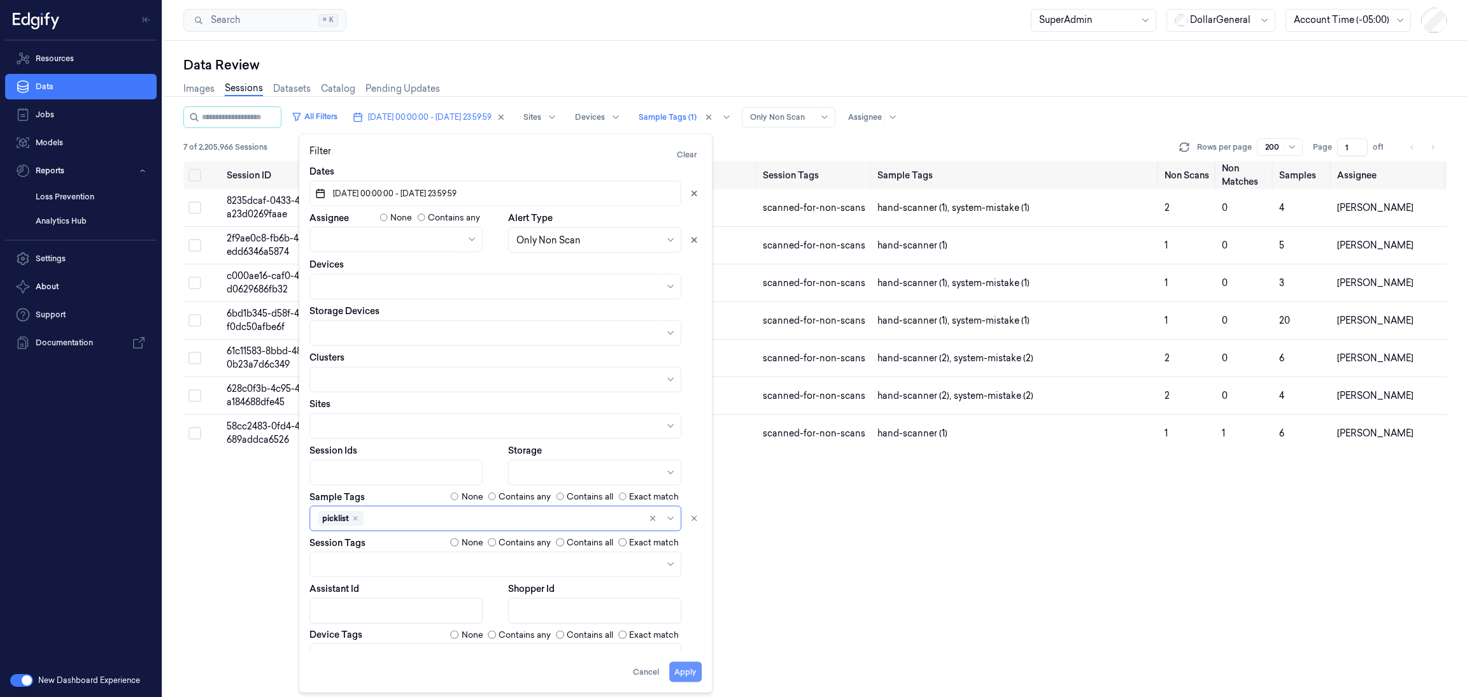
click at [683, 676] on button "Apply" at bounding box center [685, 672] width 32 height 20
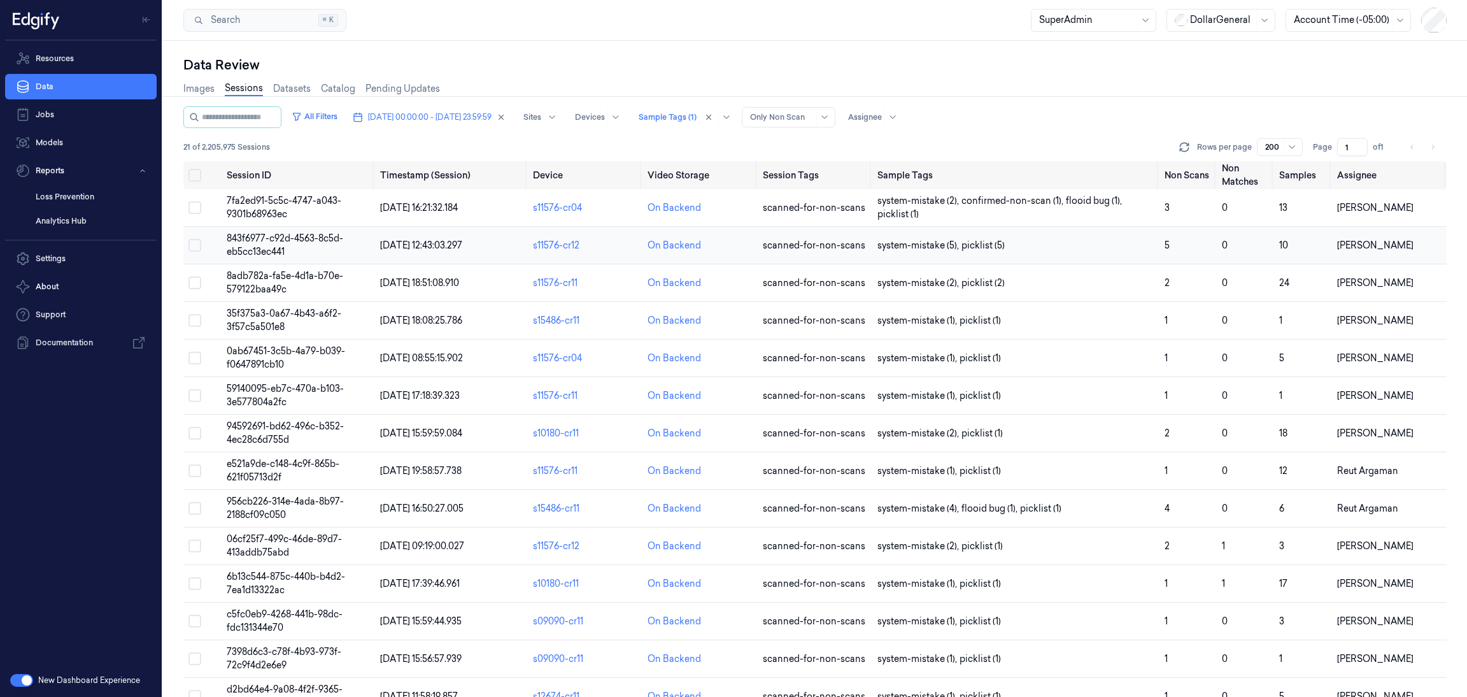
click at [254, 243] on span "843f6977-c92d-4563-8c5d-eb5cc13ec441" at bounding box center [285, 244] width 117 height 25
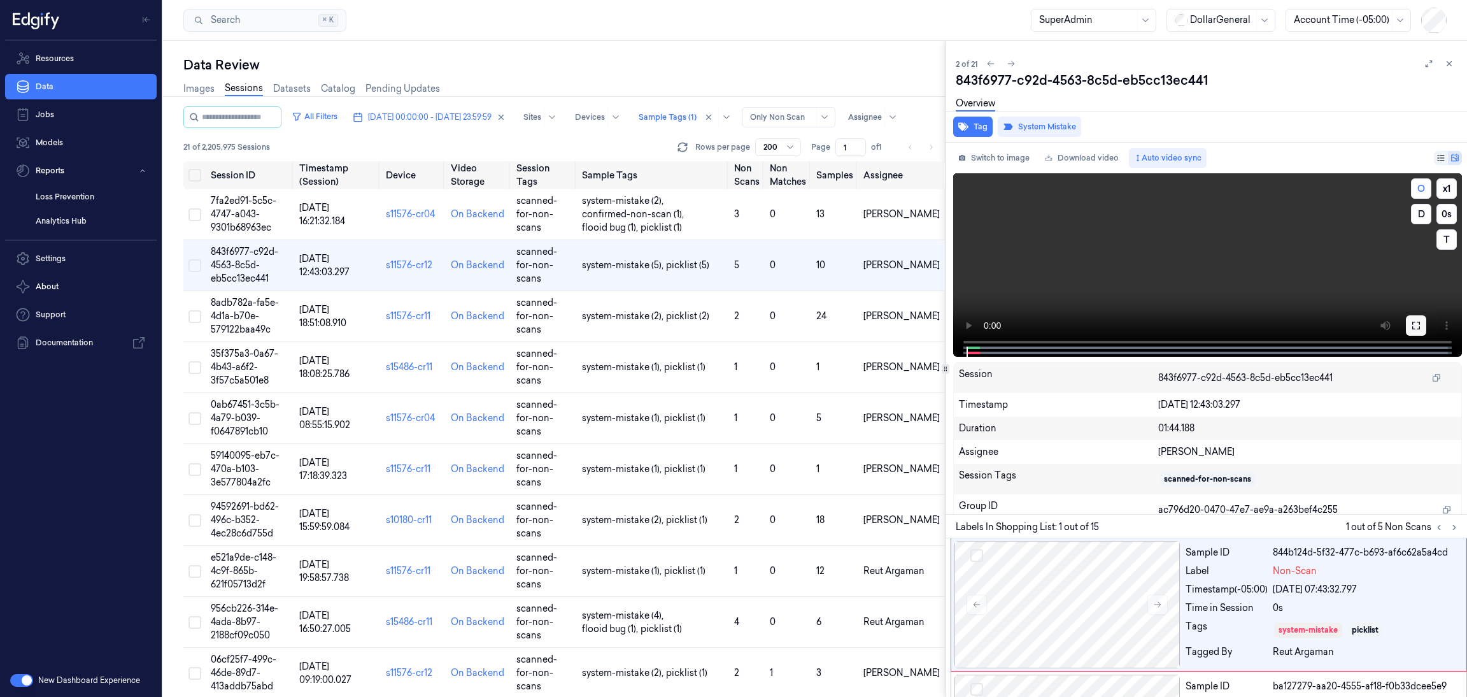
click at [1420, 322] on button at bounding box center [1416, 325] width 20 height 20
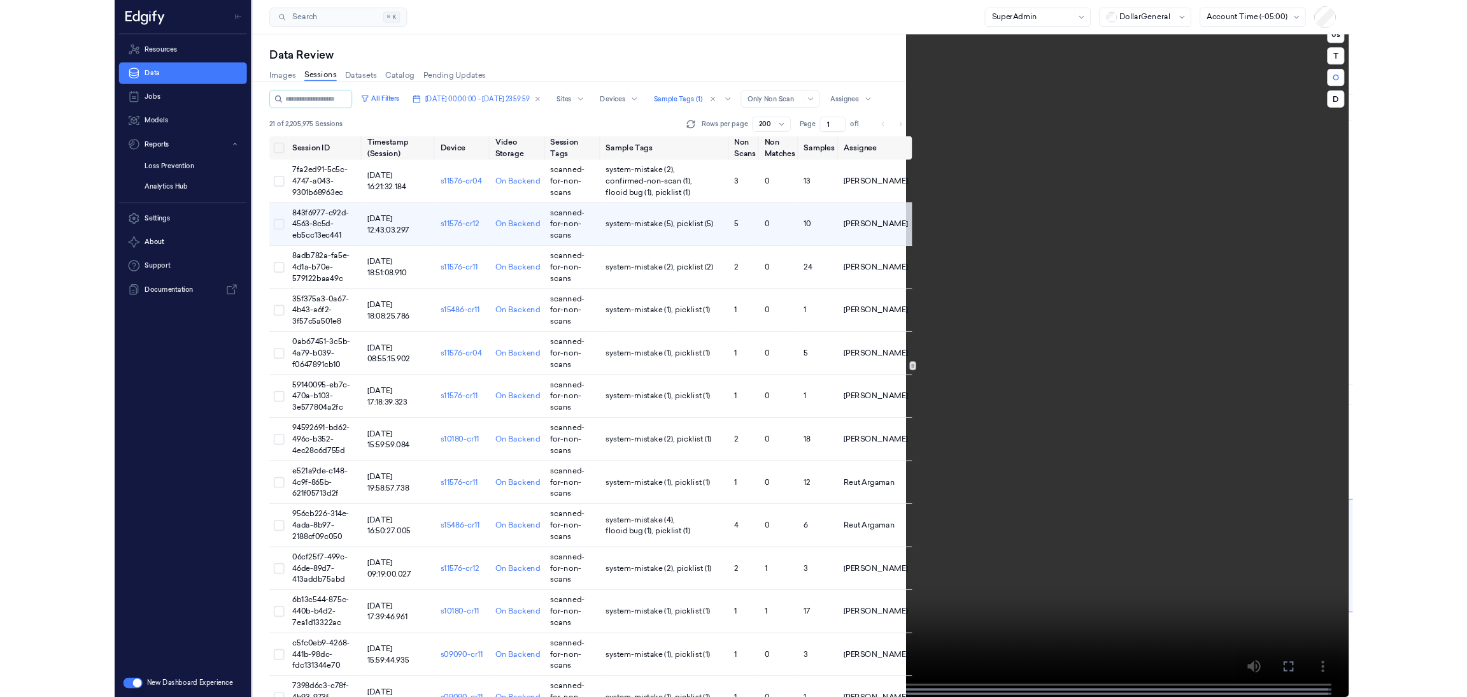
scroll to position [1657, 0]
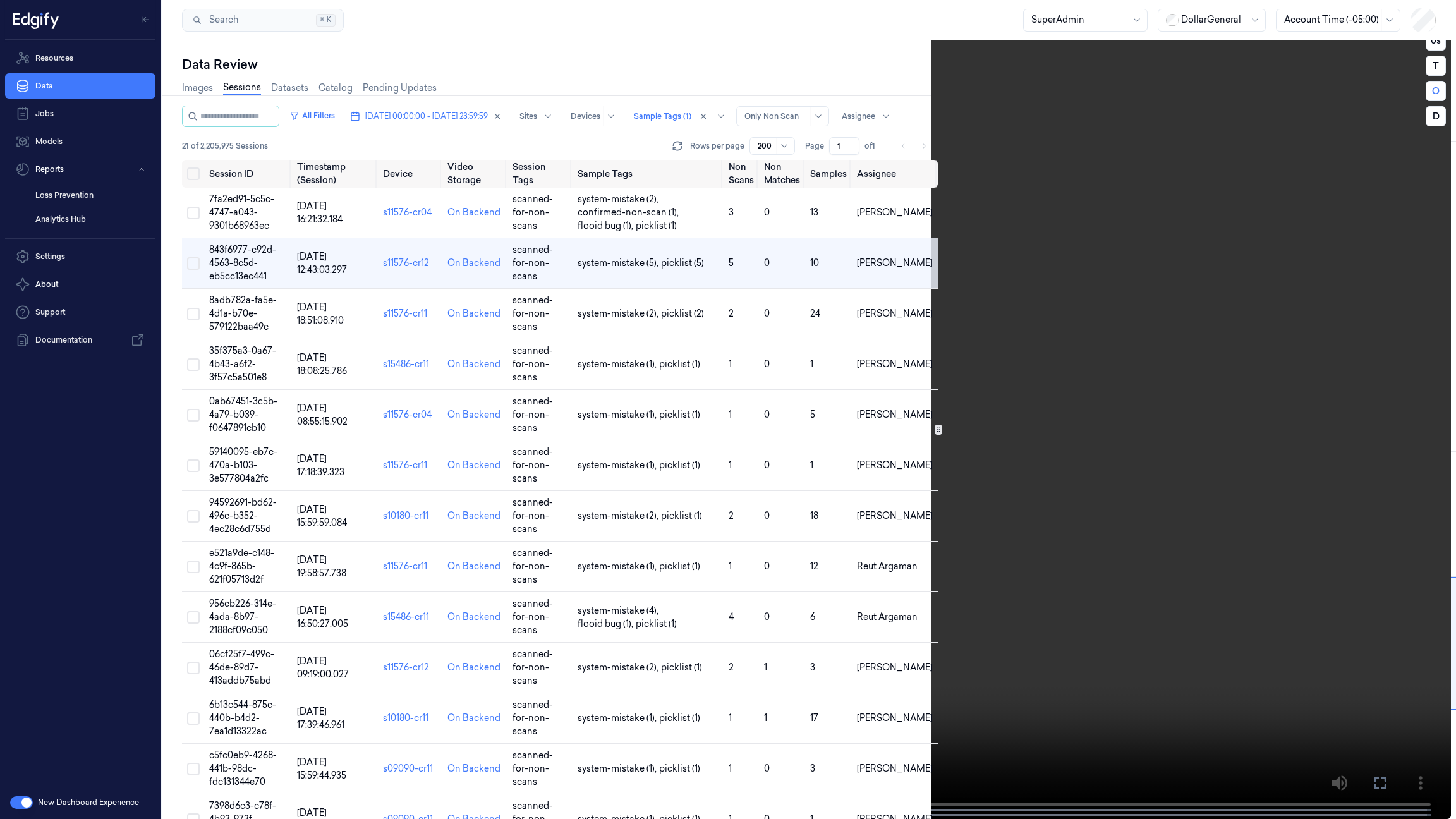
click at [34, 691] on video at bounding box center [736, 409] width 1428 height 819
click at [253, 691] on video at bounding box center [736, 409] width 1428 height 819
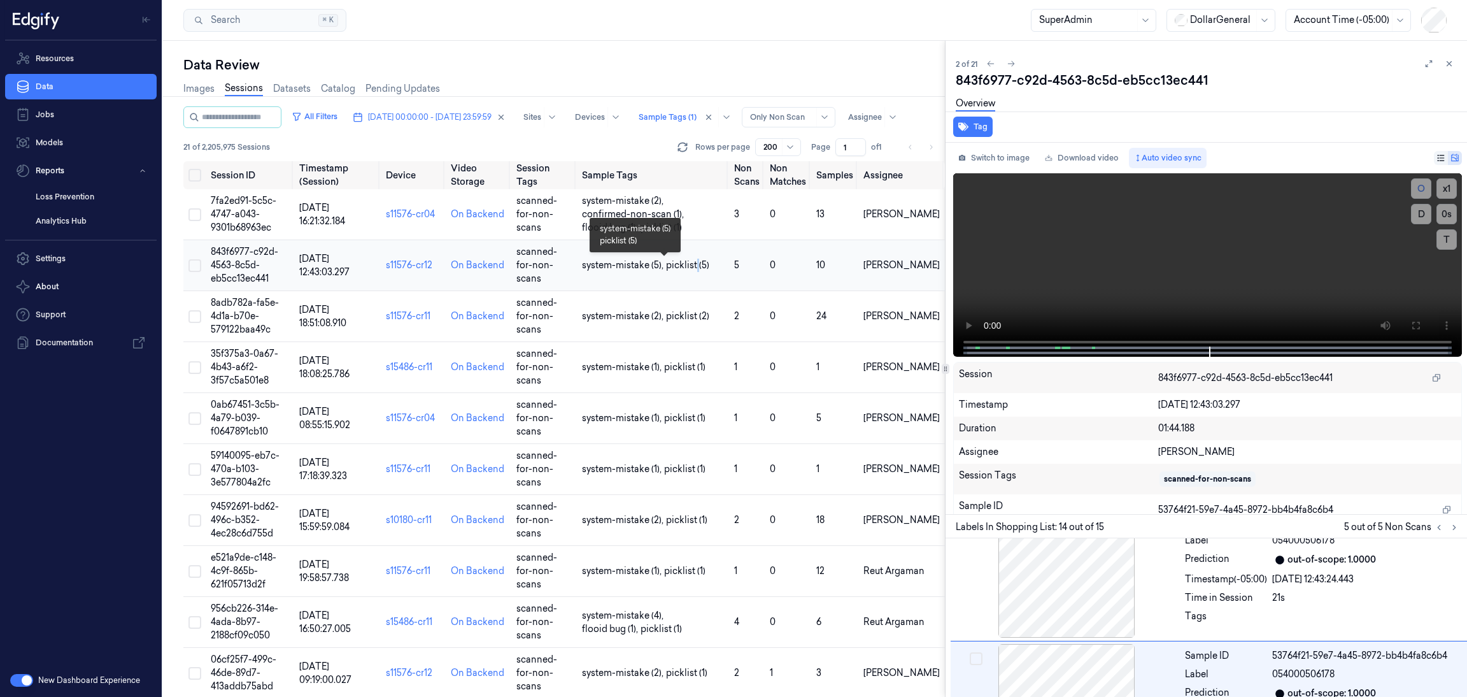
click at [704, 266] on span "picklist (5)" at bounding box center [687, 265] width 43 height 13
click at [709, 266] on span "picklist (5)" at bounding box center [687, 265] width 43 height 13
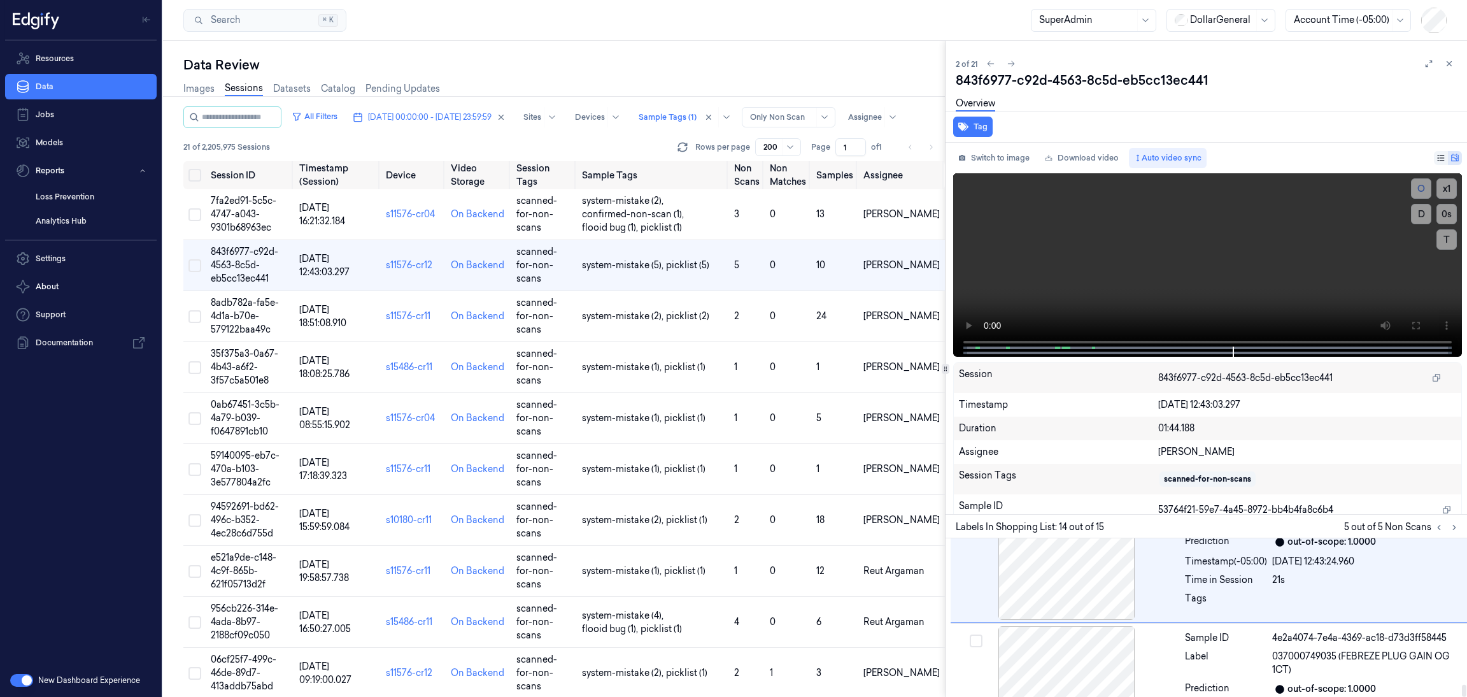
scroll to position [1886, 0]
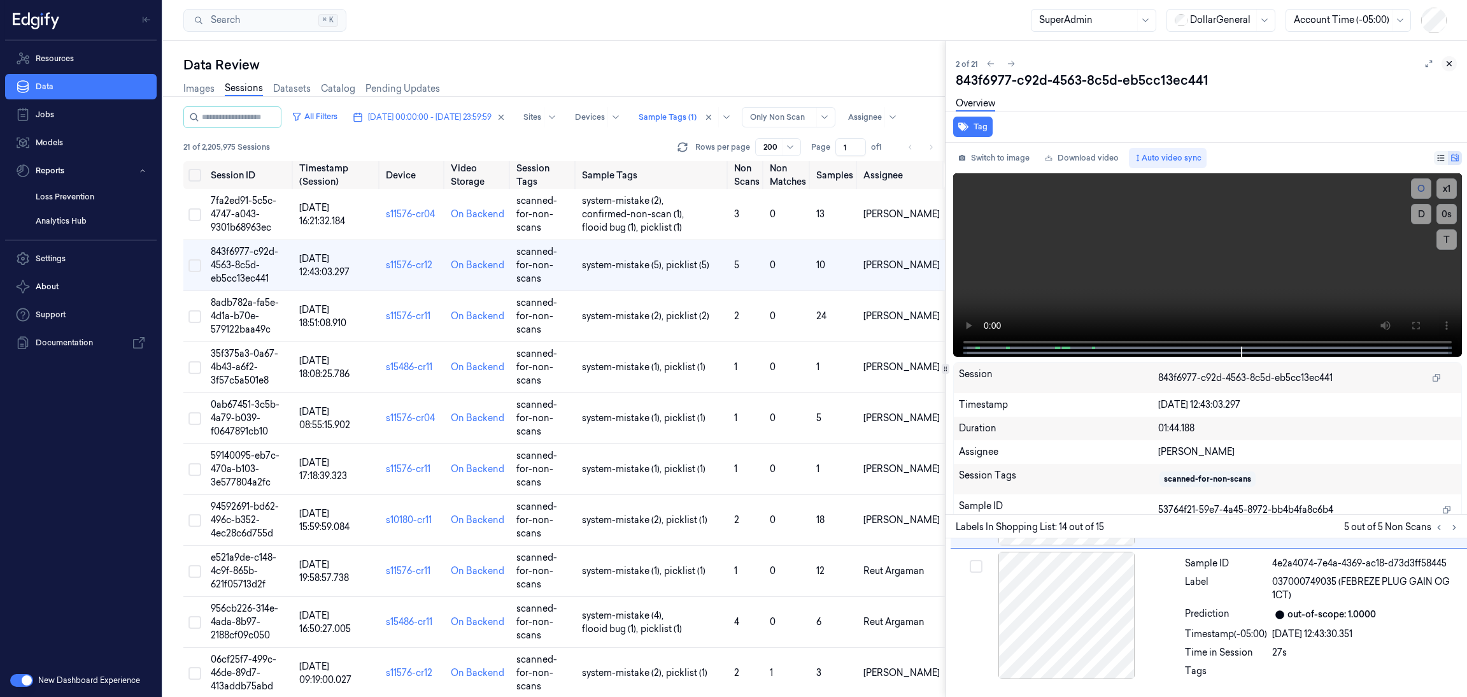
click at [1450, 65] on icon at bounding box center [1449, 63] width 9 height 9
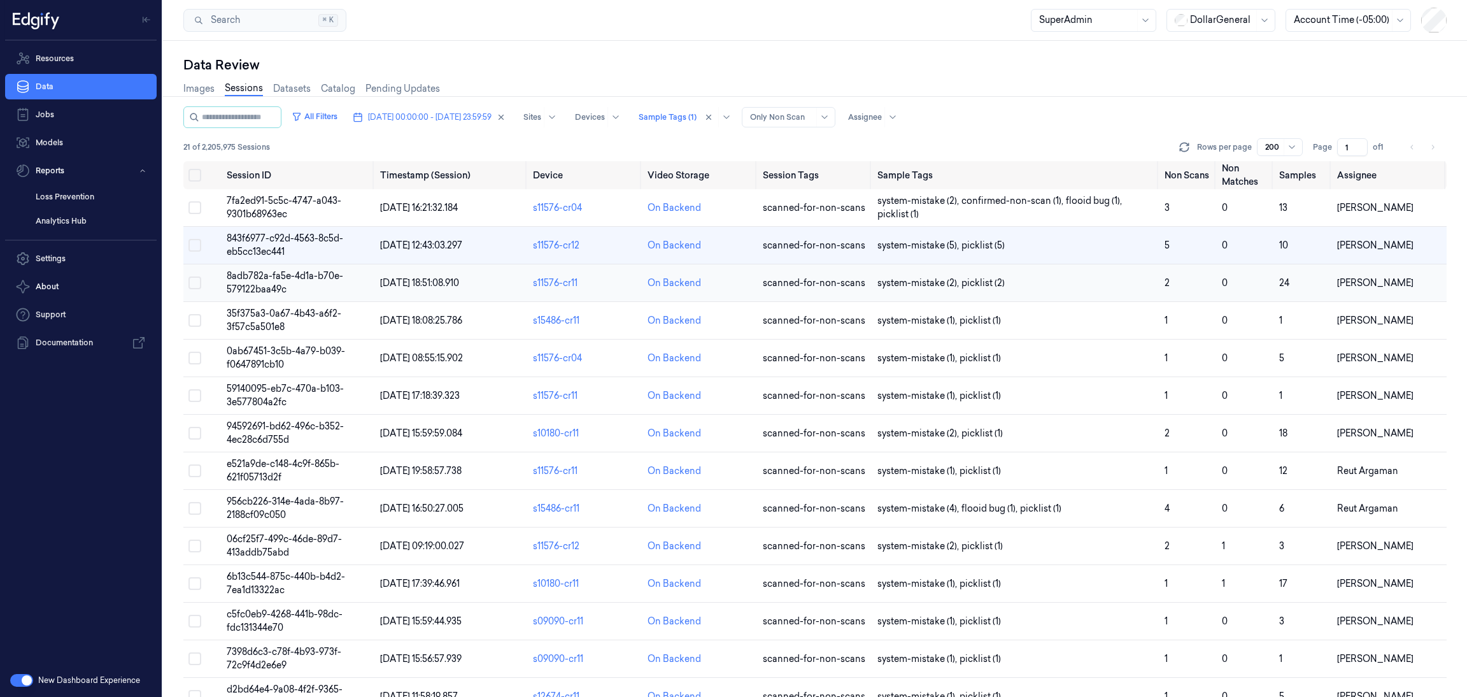
click at [301, 284] on td "8adb782a-fa5e-4d1a-b70e-579122baa49c" at bounding box center [298, 283] width 153 height 38
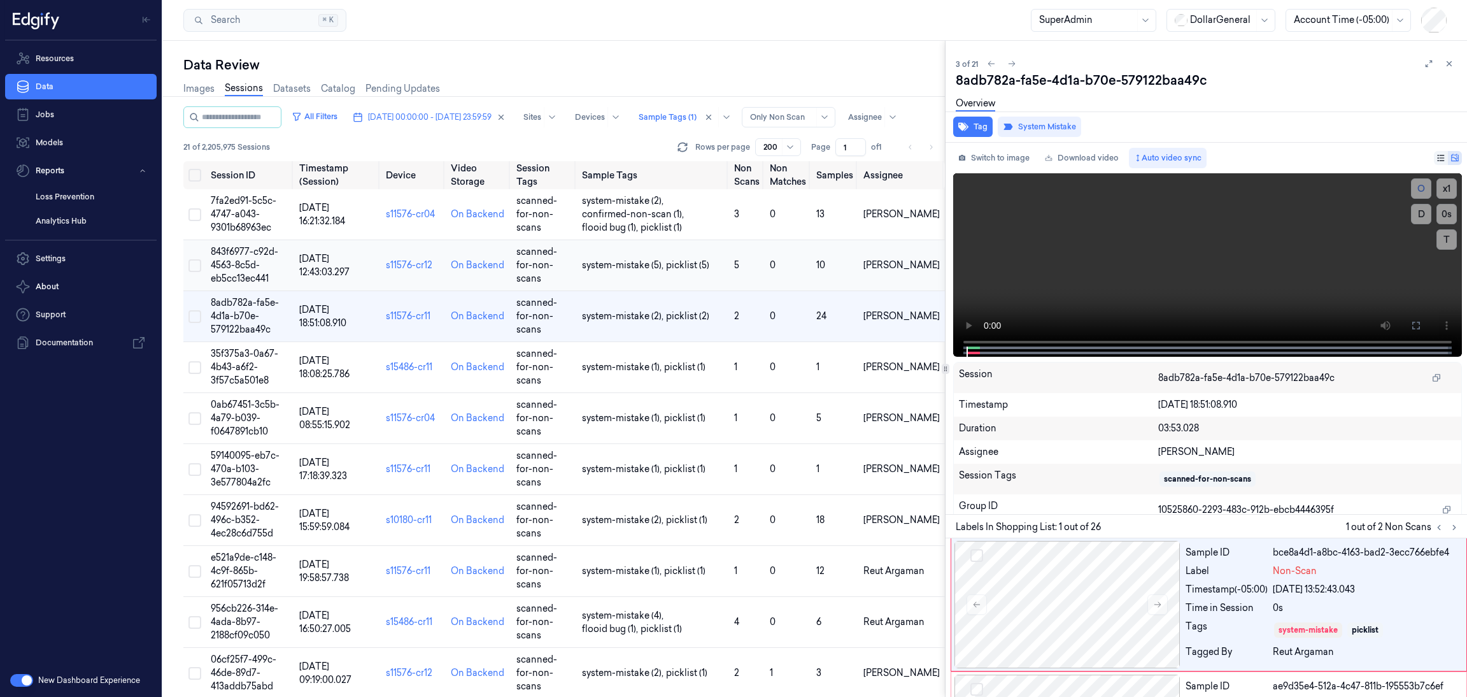
scroll to position [26, 0]
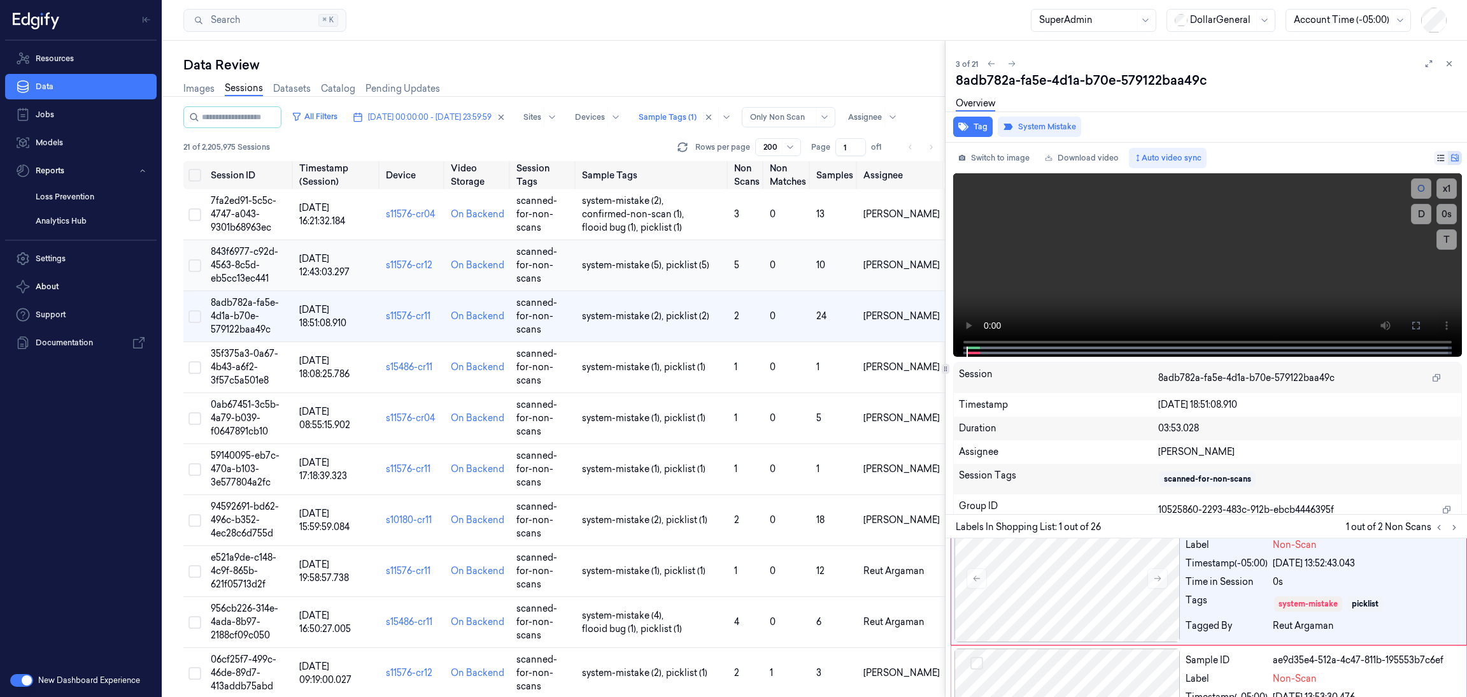
click at [253, 267] on span "843f6977-c92d-4563-8c5d-eb5cc13ec441" at bounding box center [245, 265] width 68 height 38
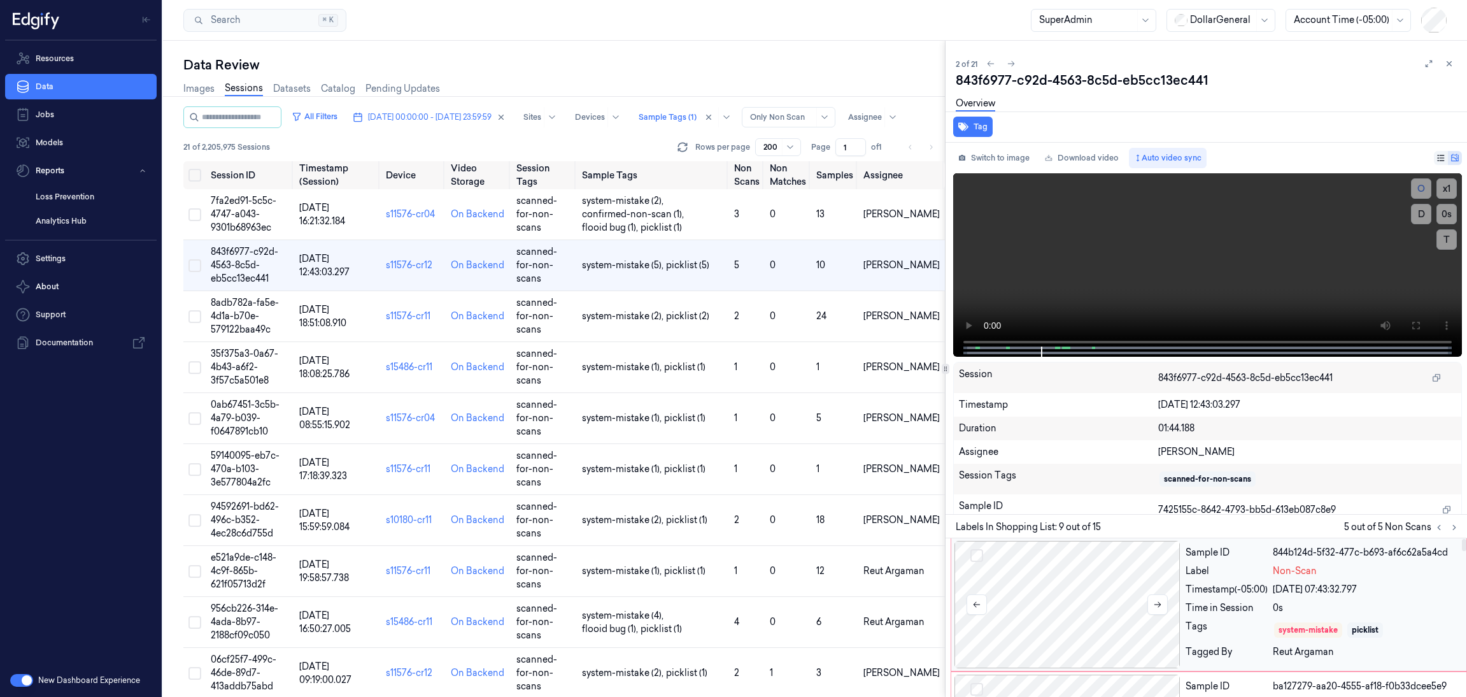
click at [1101, 596] on div at bounding box center [1067, 604] width 227 height 127
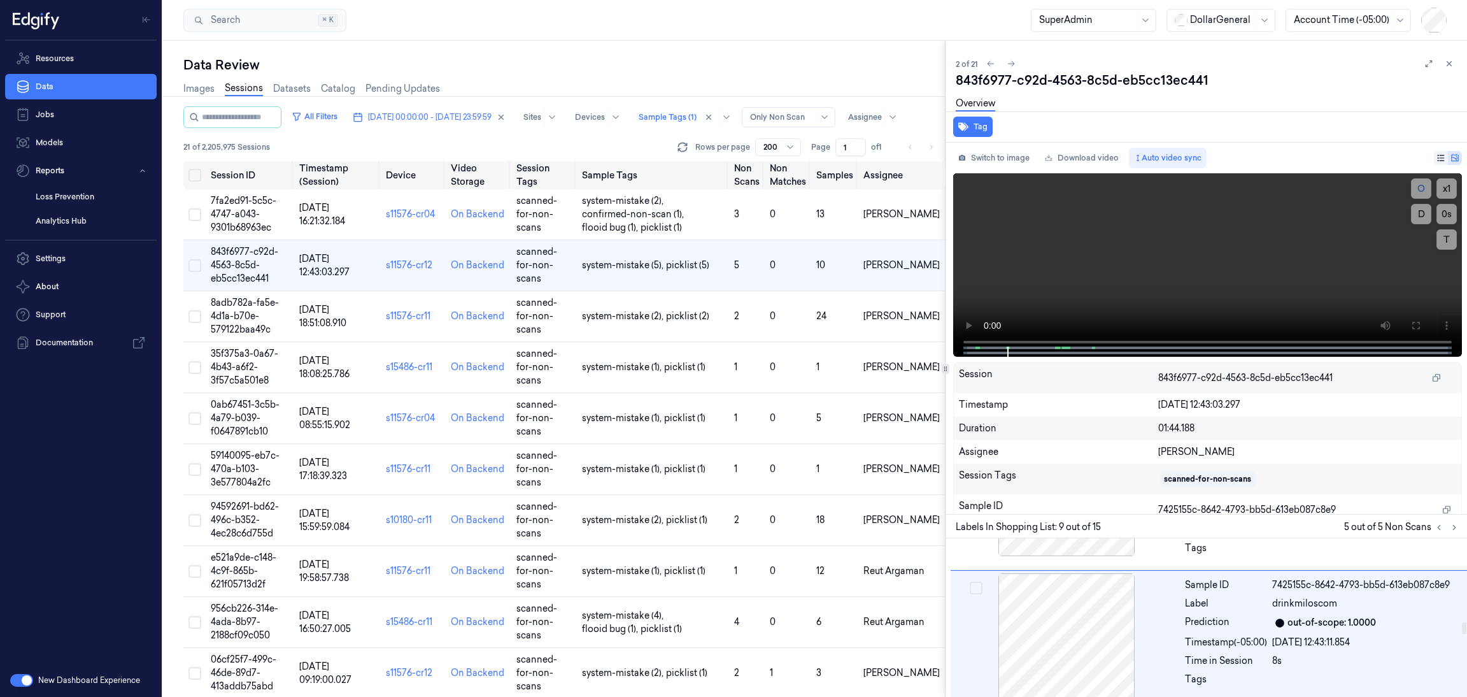
scroll to position [1079, 0]
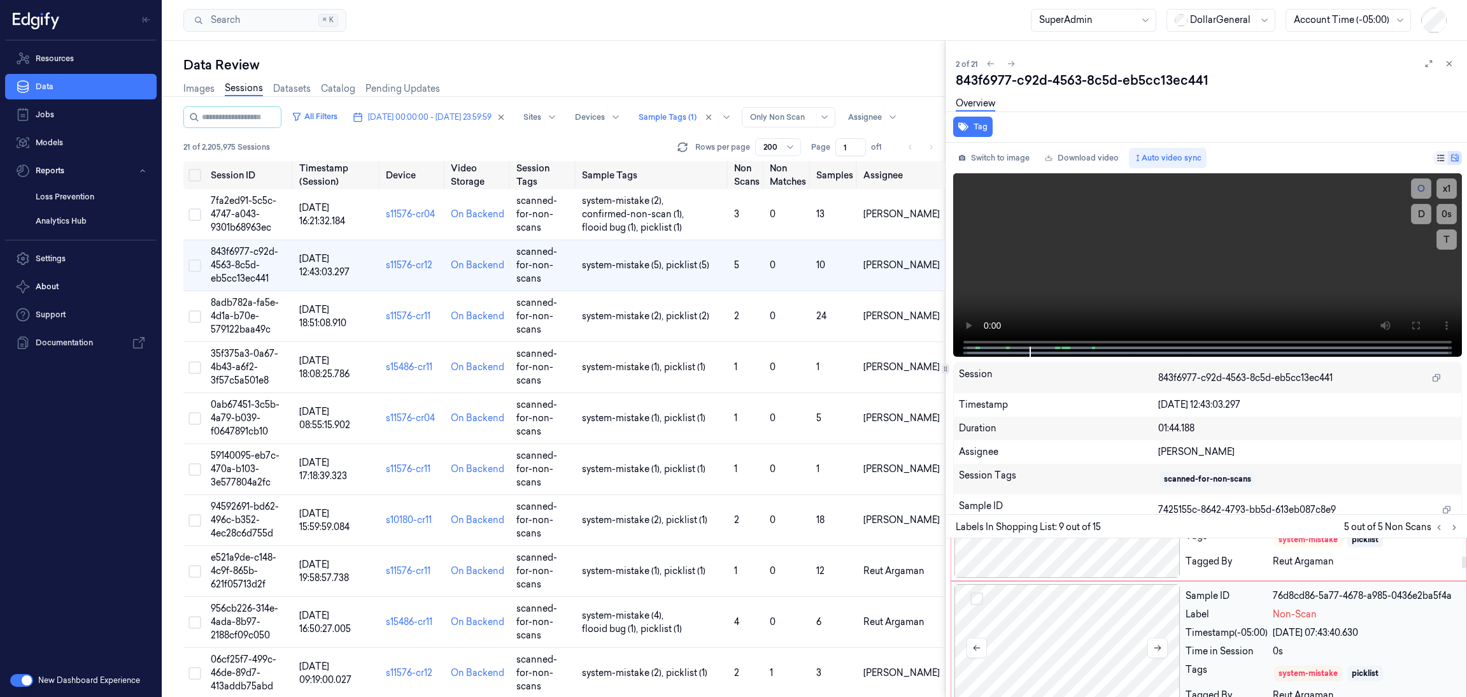
click at [1106, 618] on div at bounding box center [1067, 647] width 227 height 127
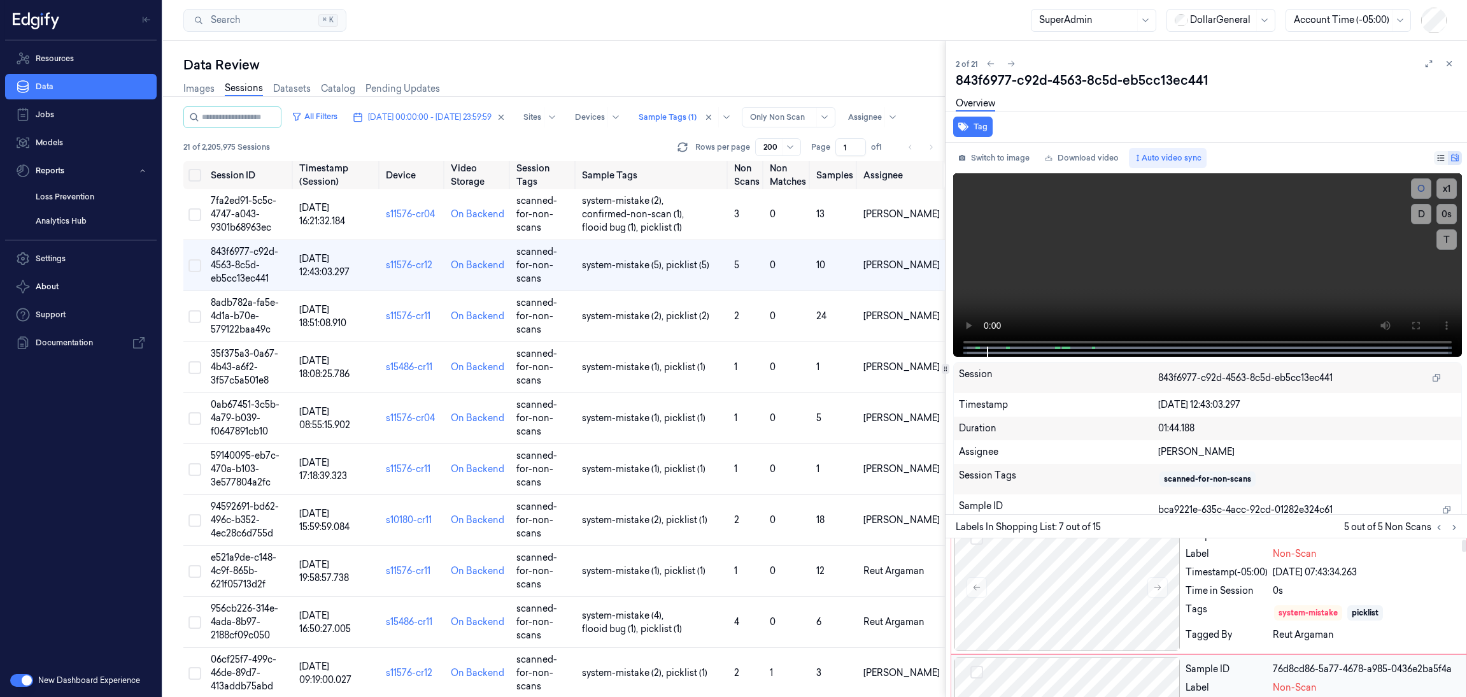
scroll to position [0, 0]
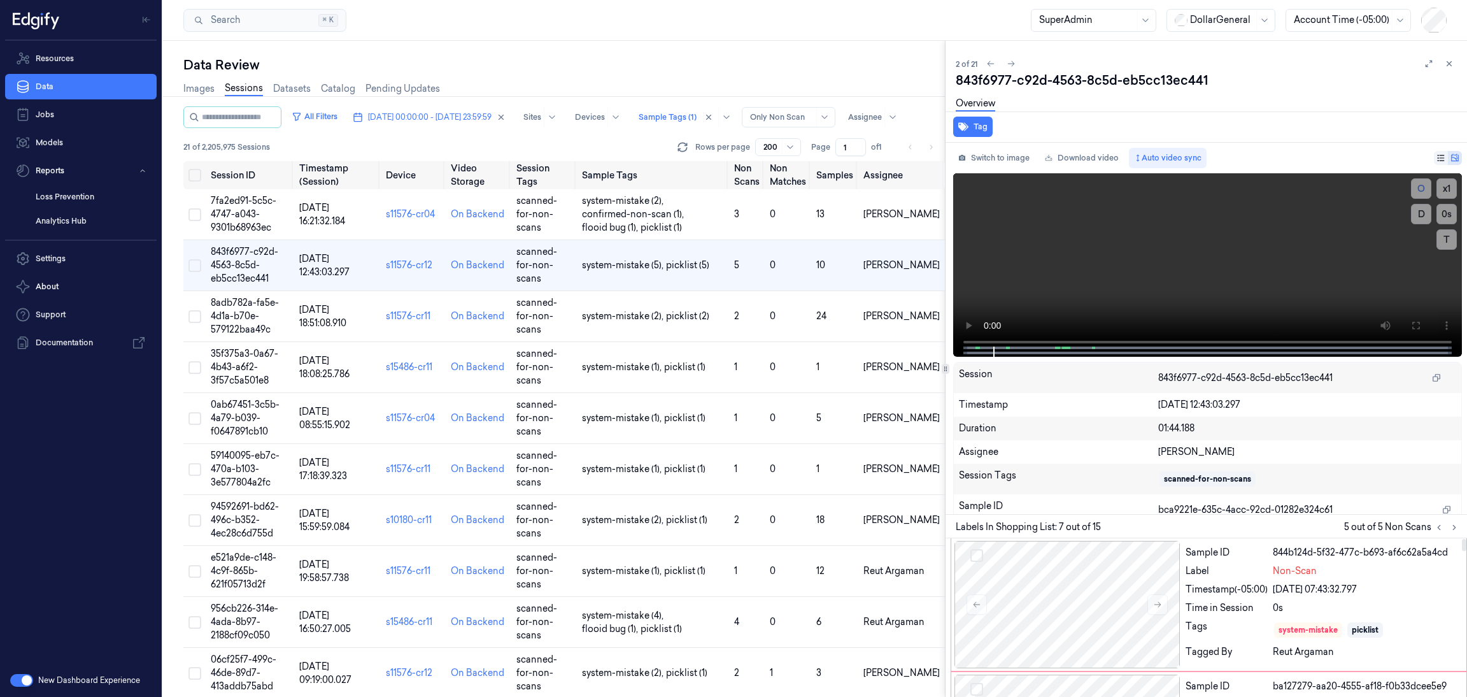
click at [1106, 618] on div at bounding box center [1067, 604] width 227 height 127
click at [1081, 604] on div at bounding box center [1067, 604] width 227 height 127
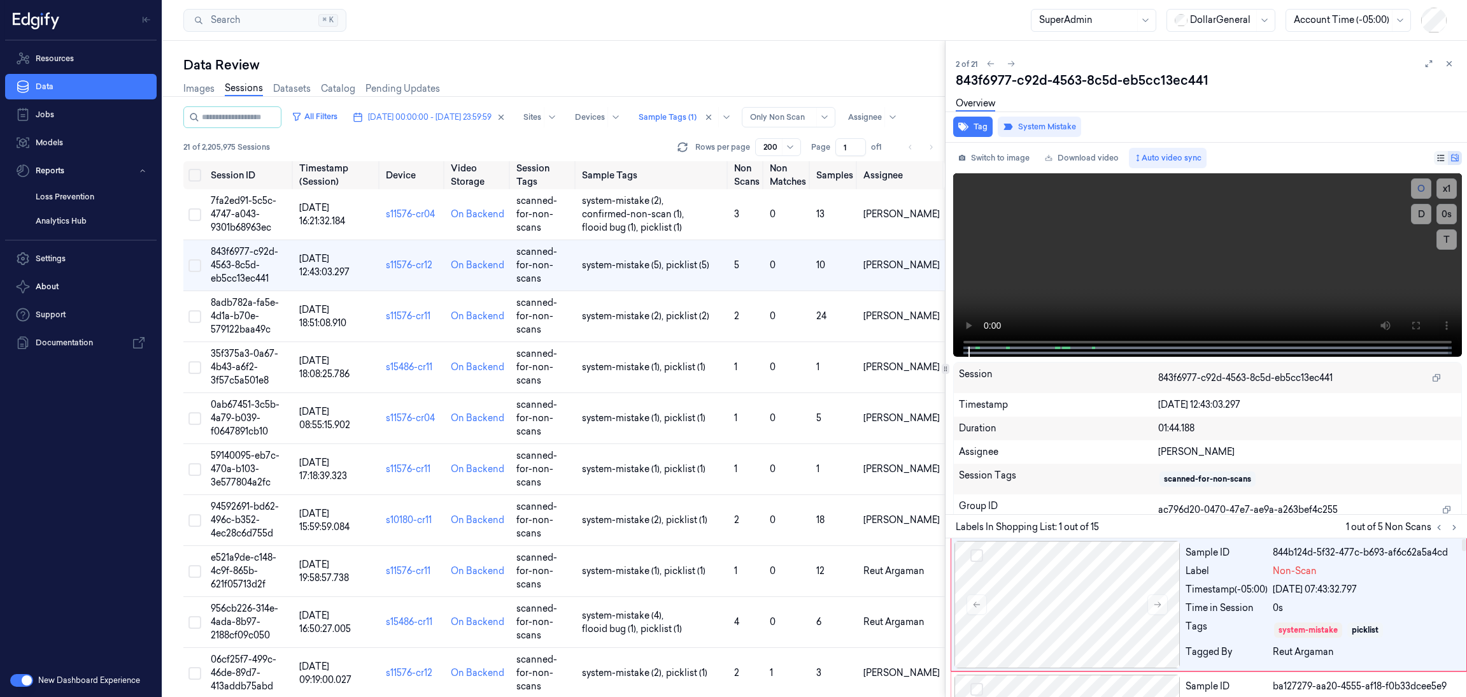
click at [1081, 604] on div at bounding box center [1067, 604] width 227 height 127
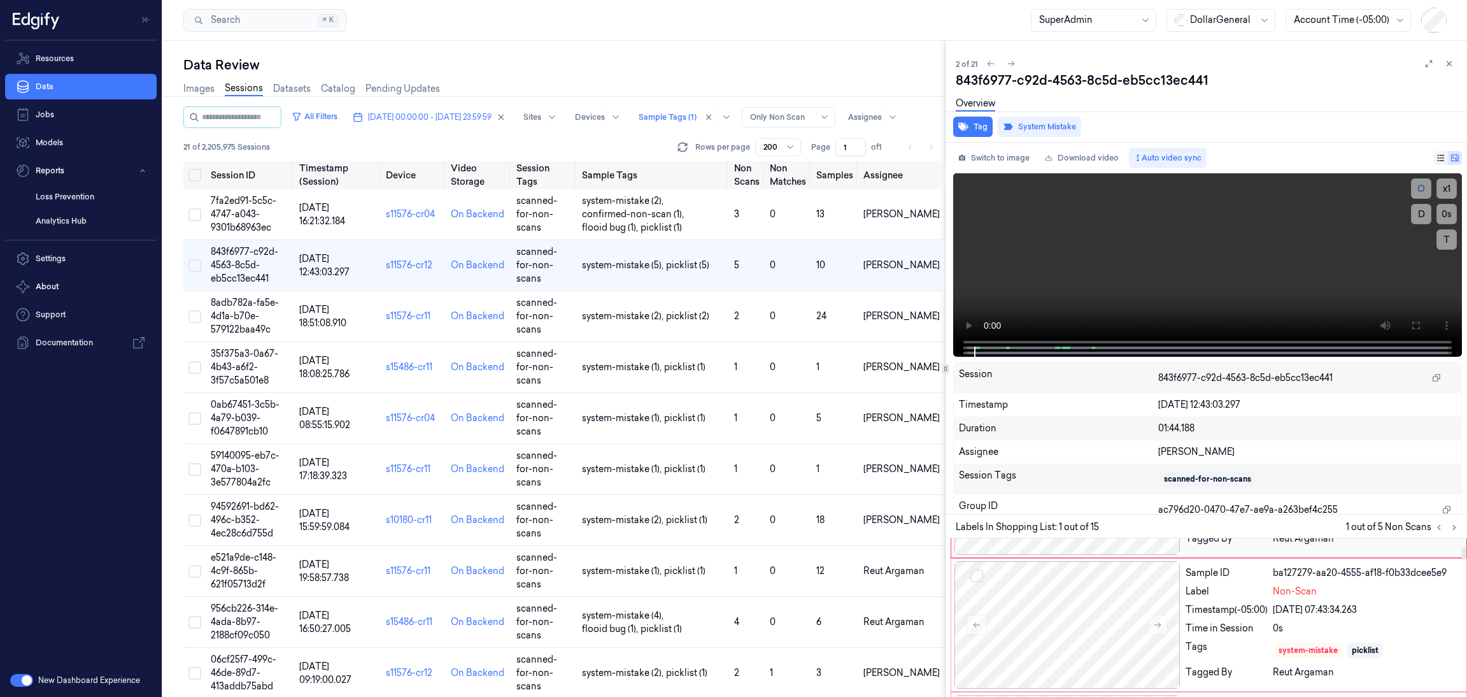
click at [1081, 604] on div at bounding box center [1067, 624] width 227 height 127
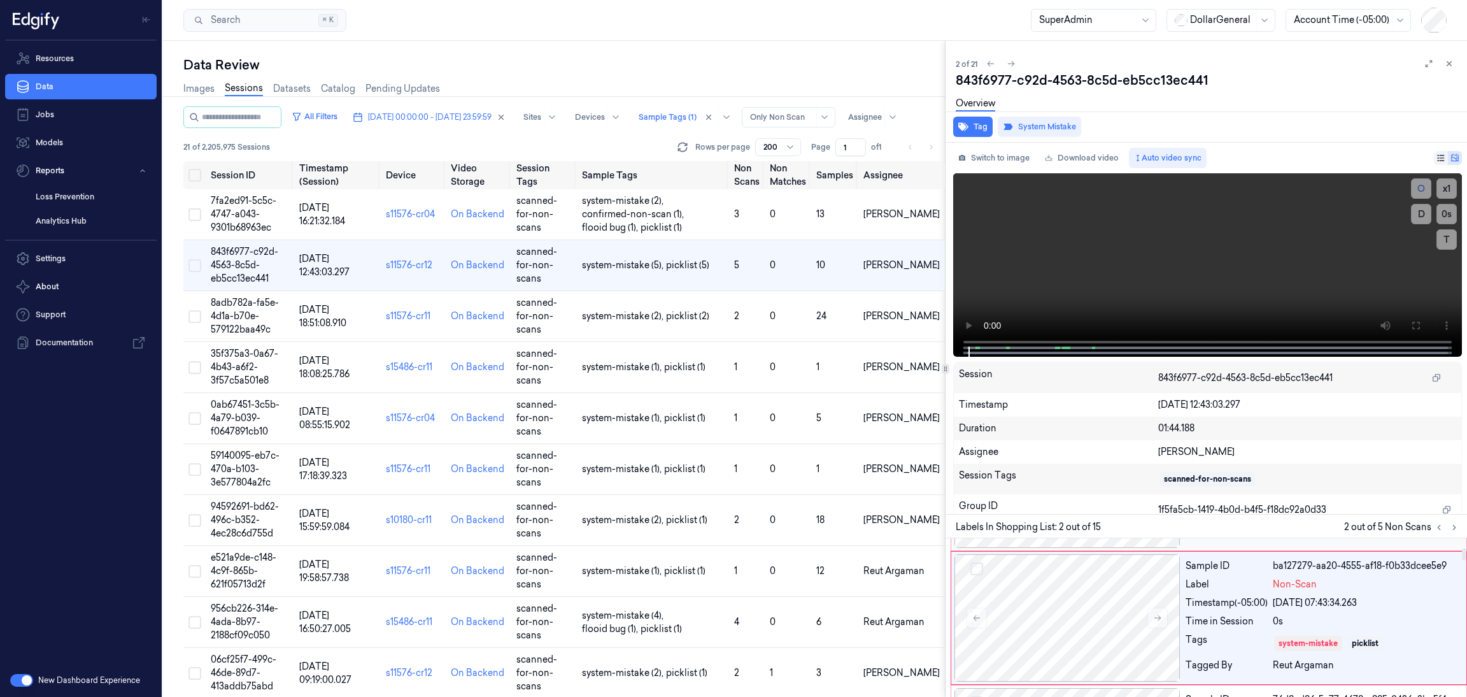
click at [1081, 604] on div at bounding box center [1067, 617] width 227 height 127
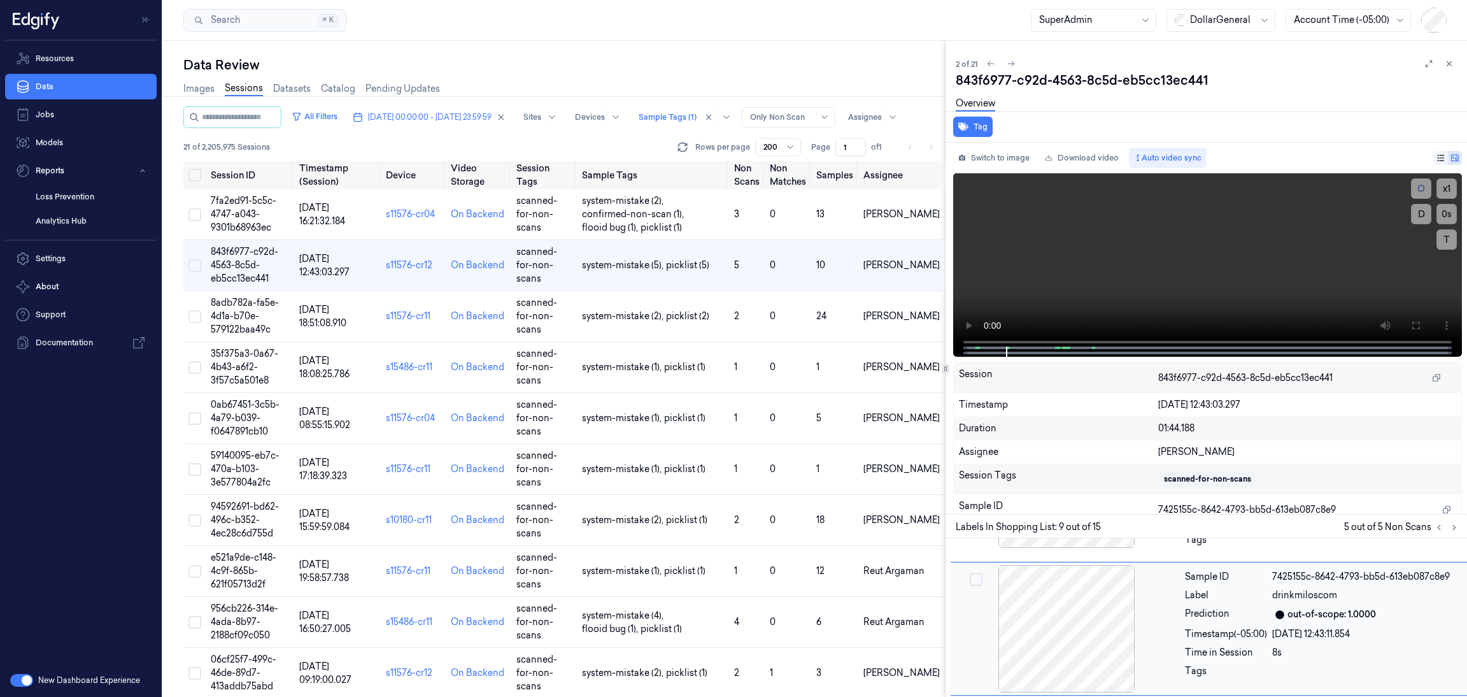
scroll to position [1079, 0]
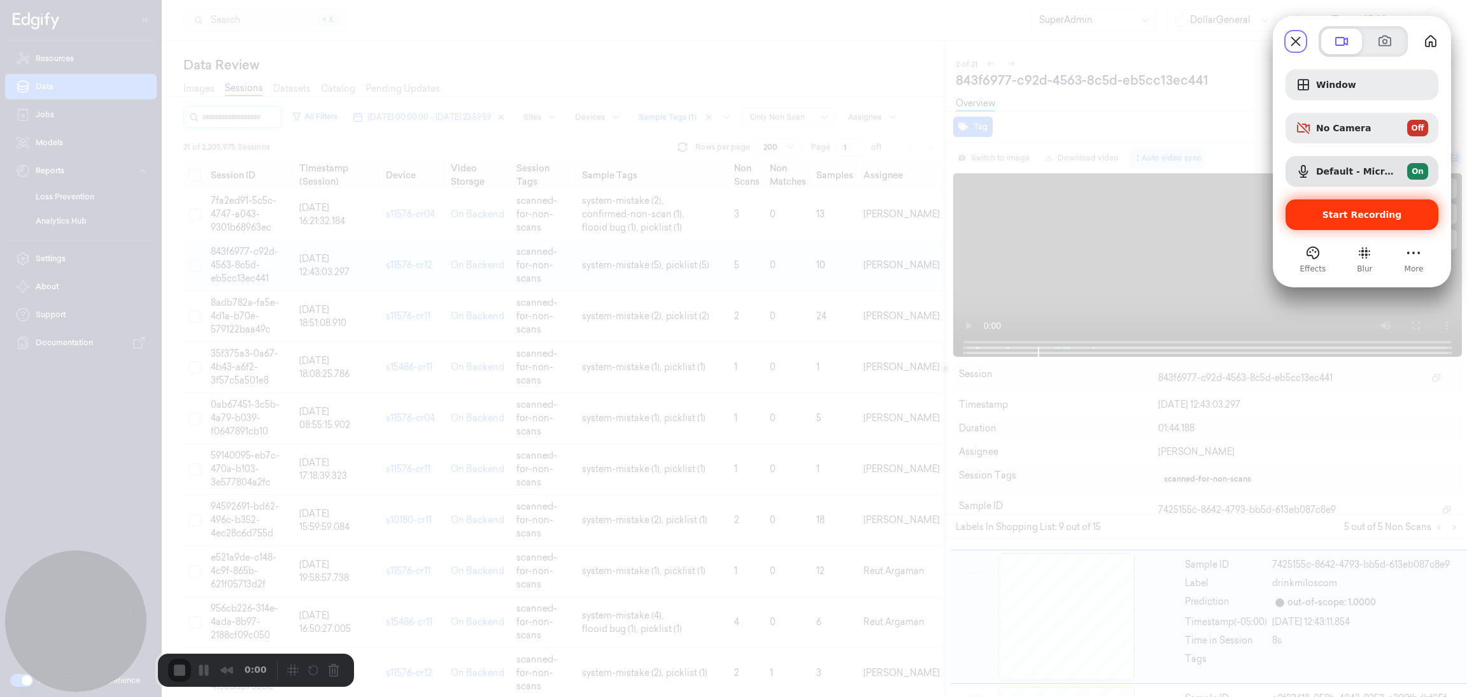
click at [1337, 210] on span "Start Recording" at bounding box center [1363, 215] width 80 height 10
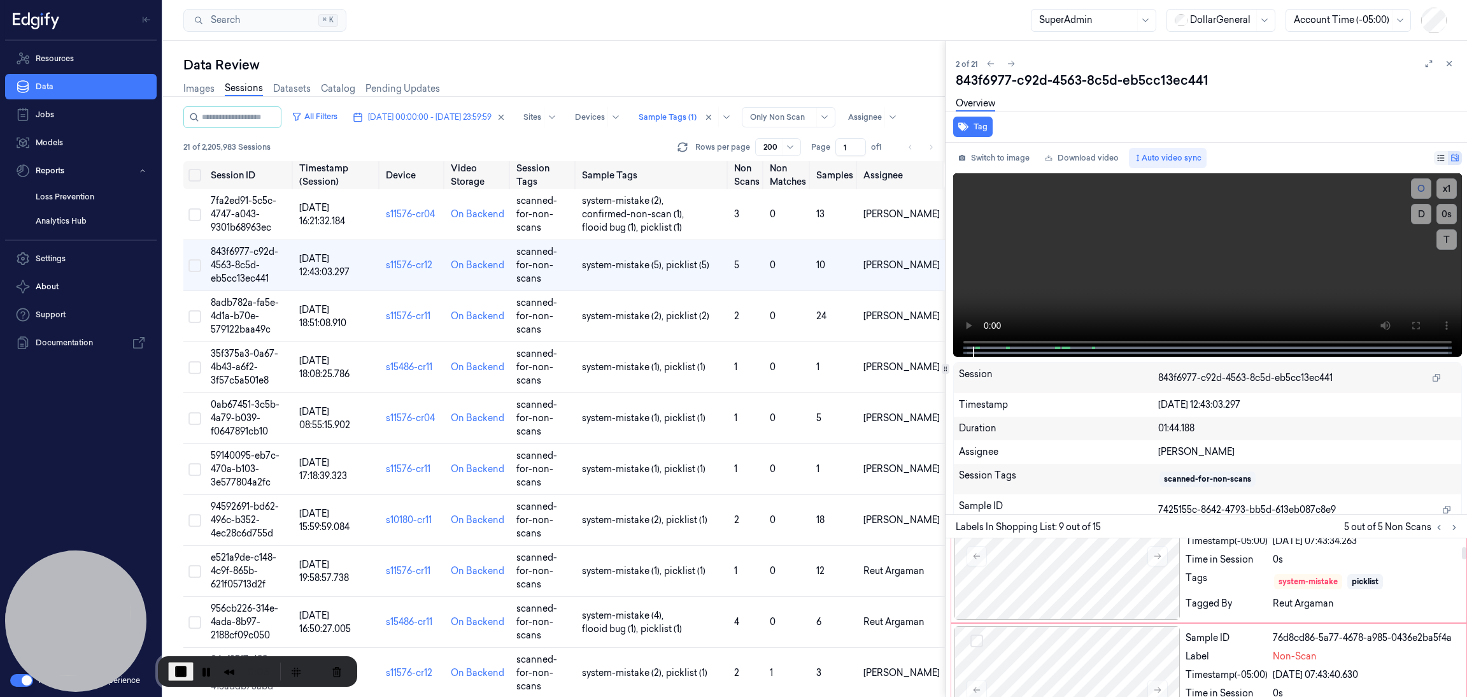
scroll to position [0, 0]
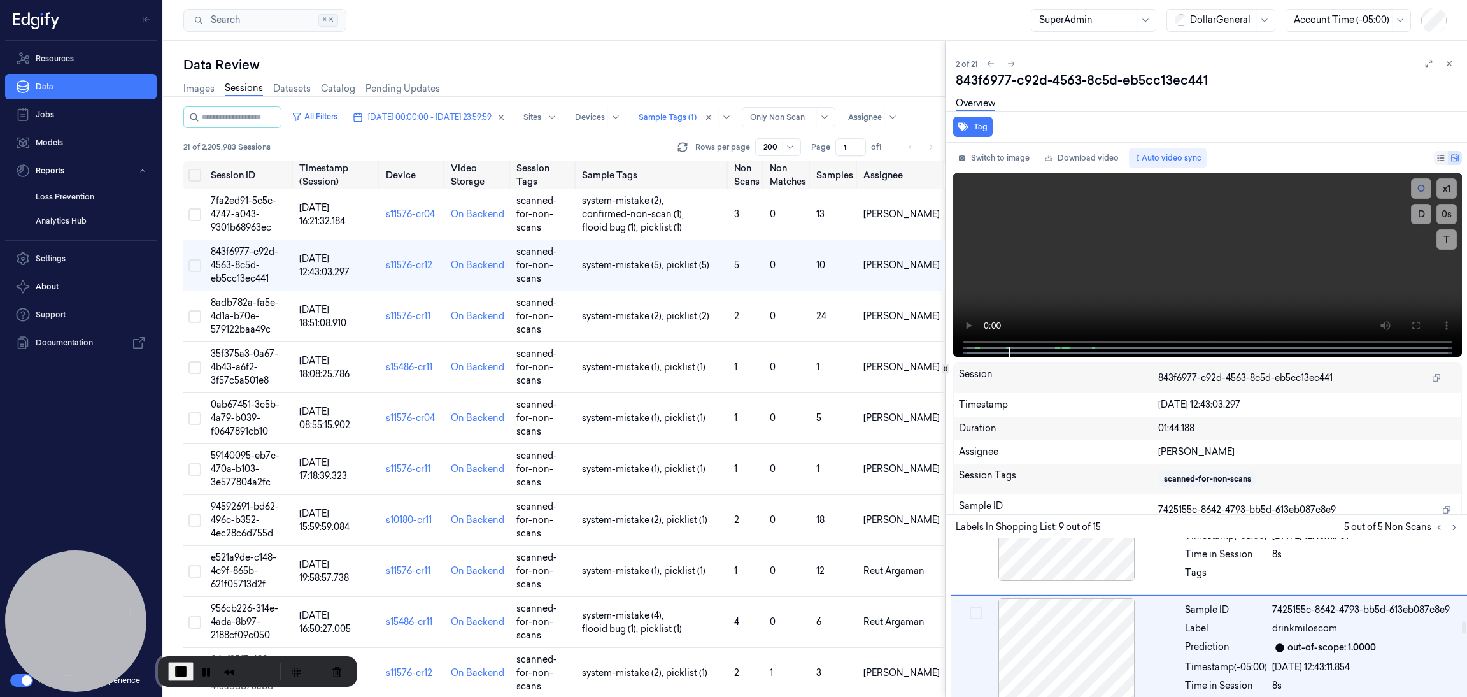
scroll to position [1079, 0]
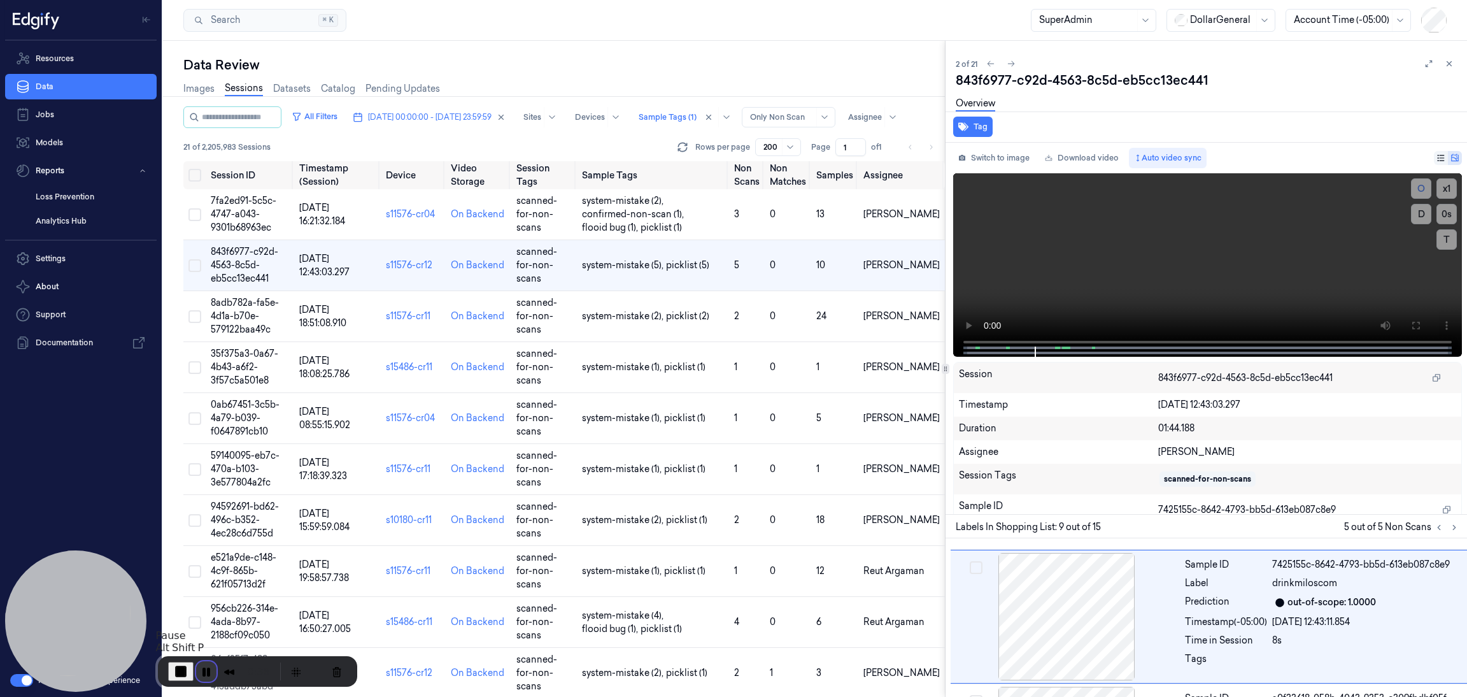
click at [204, 669] on button "Pause Recording" at bounding box center [206, 671] width 20 height 20
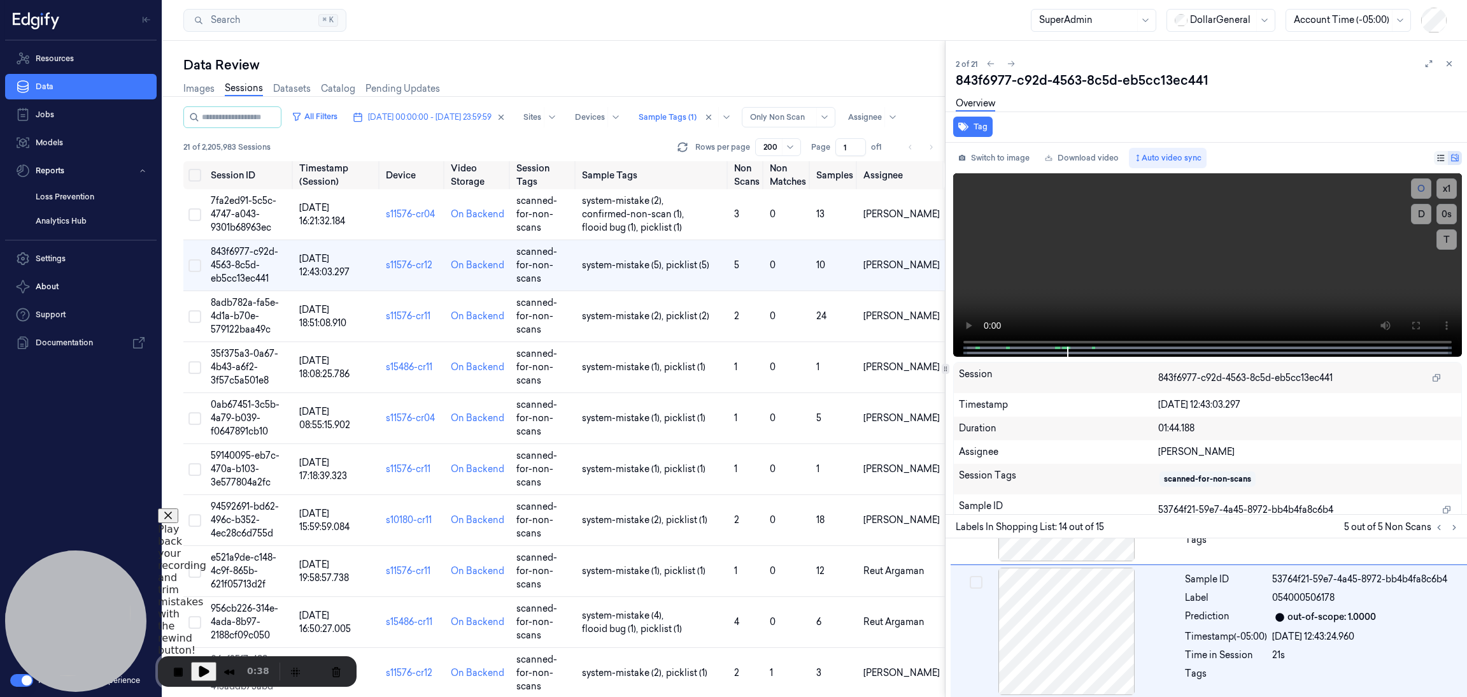
scroll to position [1749, 0]
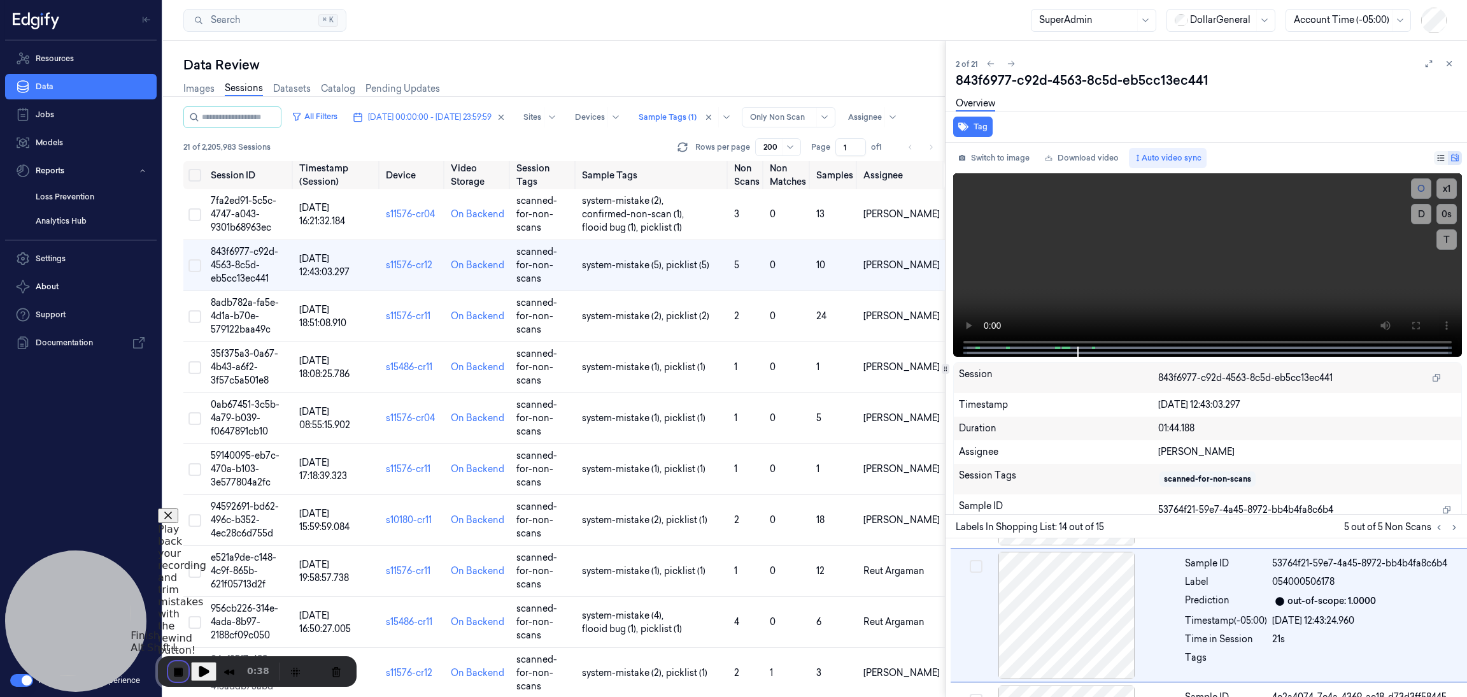
click at [173, 668] on button "End Recording" at bounding box center [178, 671] width 20 height 20
